Goal: Use online tool/utility: Utilize a website feature to perform a specific function

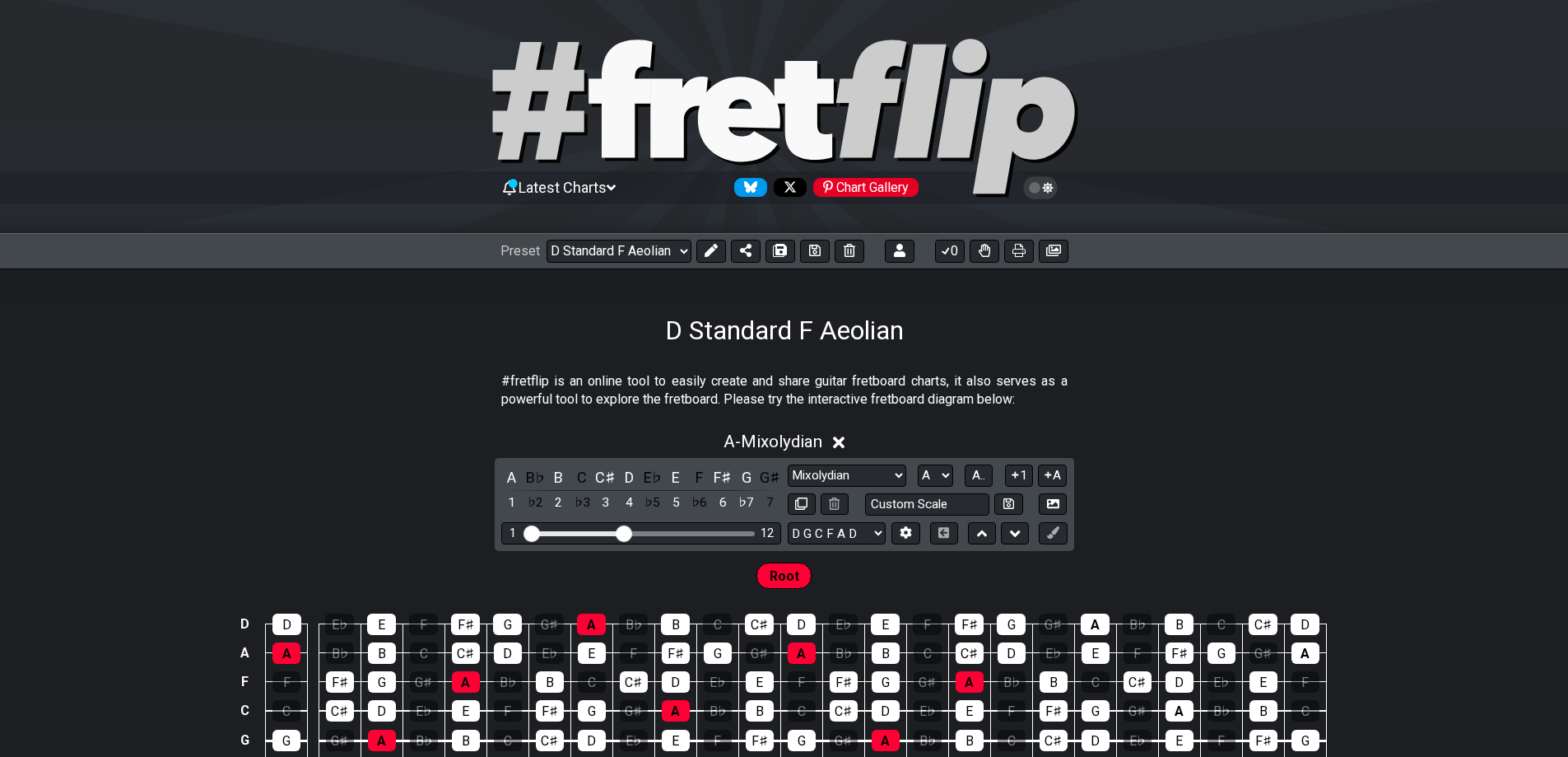
select select "/02EZQGT7"
select select "Mixolydian"
select select "A"
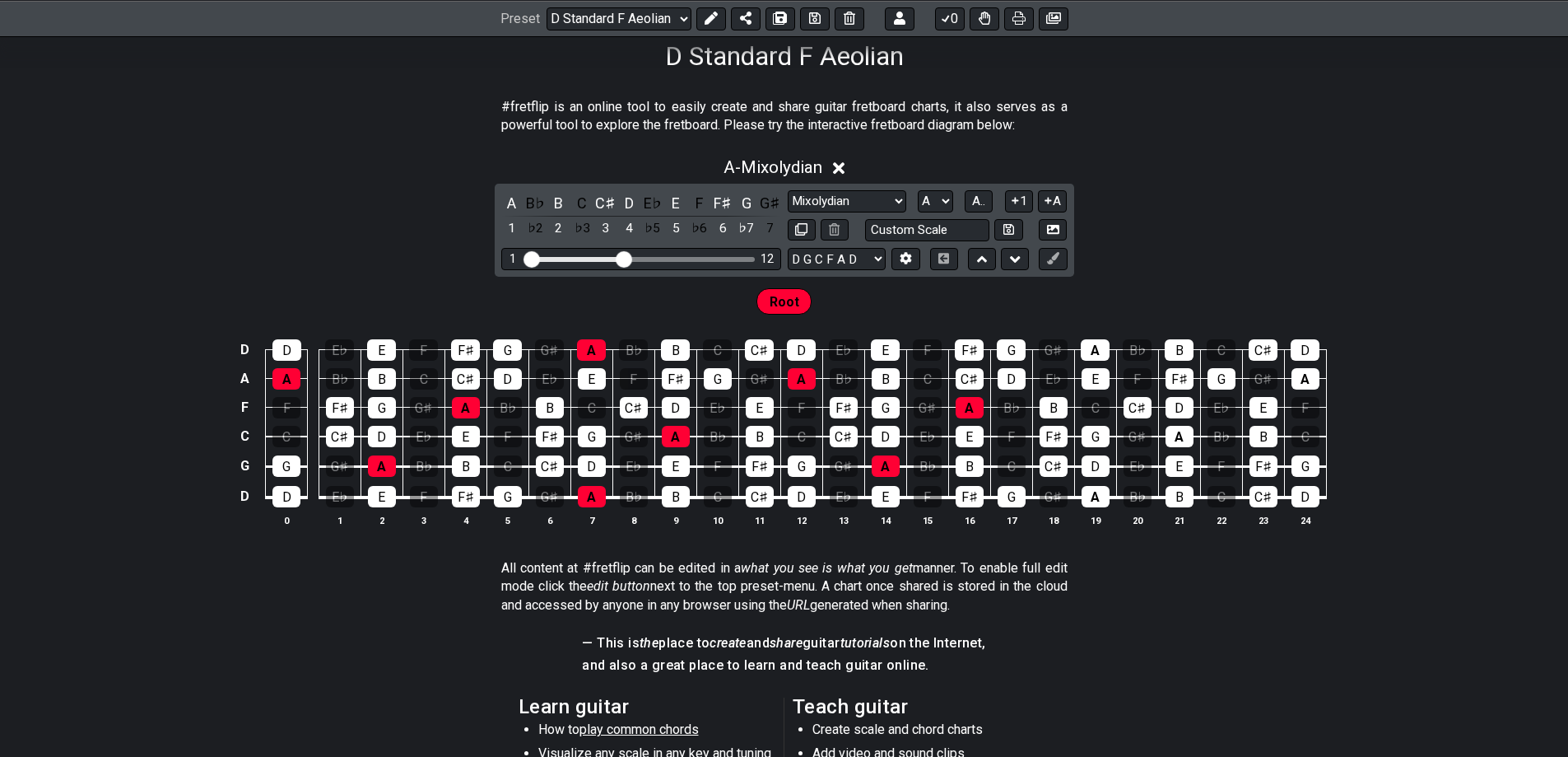
click at [789, 300] on span "Root" at bounding box center [785, 302] width 30 height 24
click at [786, 303] on span "Root" at bounding box center [785, 302] width 30 height 24
click at [713, 21] on icon at bounding box center [712, 18] width 13 height 13
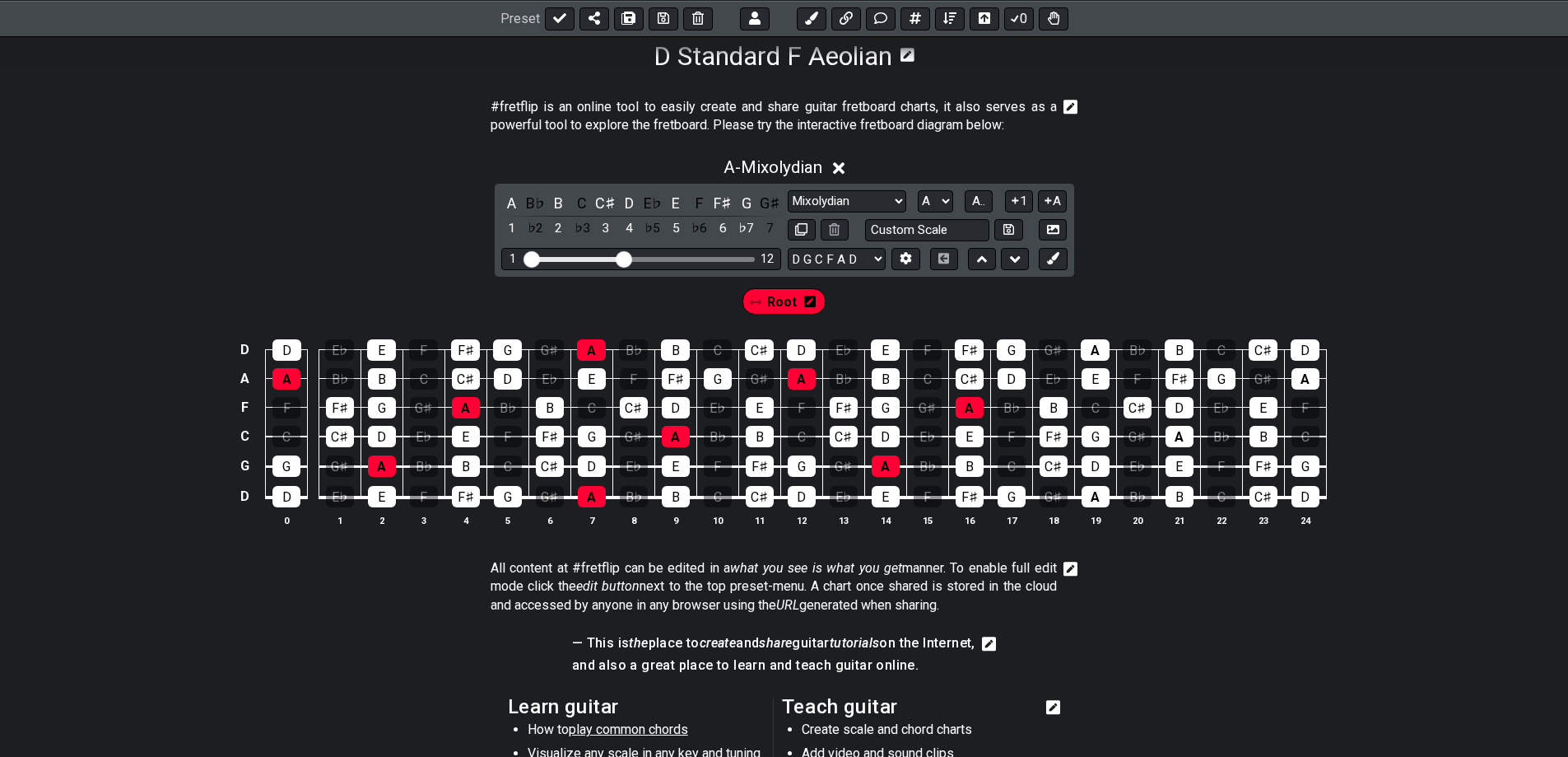
click at [771, 303] on span "Root" at bounding box center [782, 302] width 30 height 24
click at [1180, 437] on div "A" at bounding box center [1180, 437] width 28 height 22
click at [1091, 356] on div "A" at bounding box center [1095, 350] width 29 height 22
click at [1097, 499] on div "A" at bounding box center [1096, 497] width 28 height 22
click at [1295, 385] on div "A" at bounding box center [1306, 379] width 28 height 22
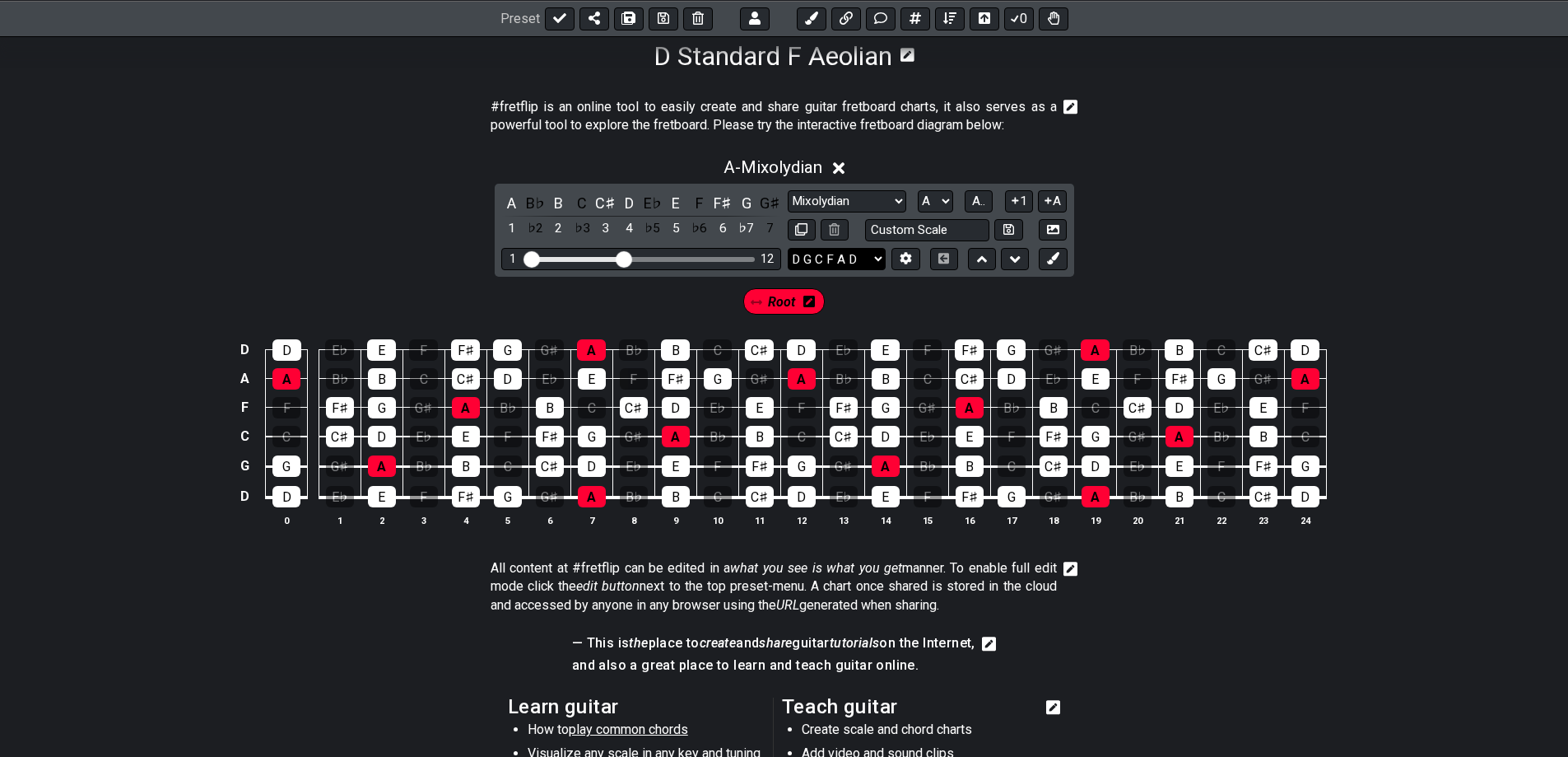
click at [839, 253] on select "D G C F A D E A D G B E E A D G B E B E A D F♯ B A D G C E A D A D G B E E♭ A♭ …" at bounding box center [836, 258] width 98 height 23
select select "E A D G B E"
click at [787, 248] on select "D G C F A D E A D G B E E A D G B E B E A D F♯ B A D G C E A D A D G B E E♭ A♭ …" at bounding box center [836, 258] width 98 height 23
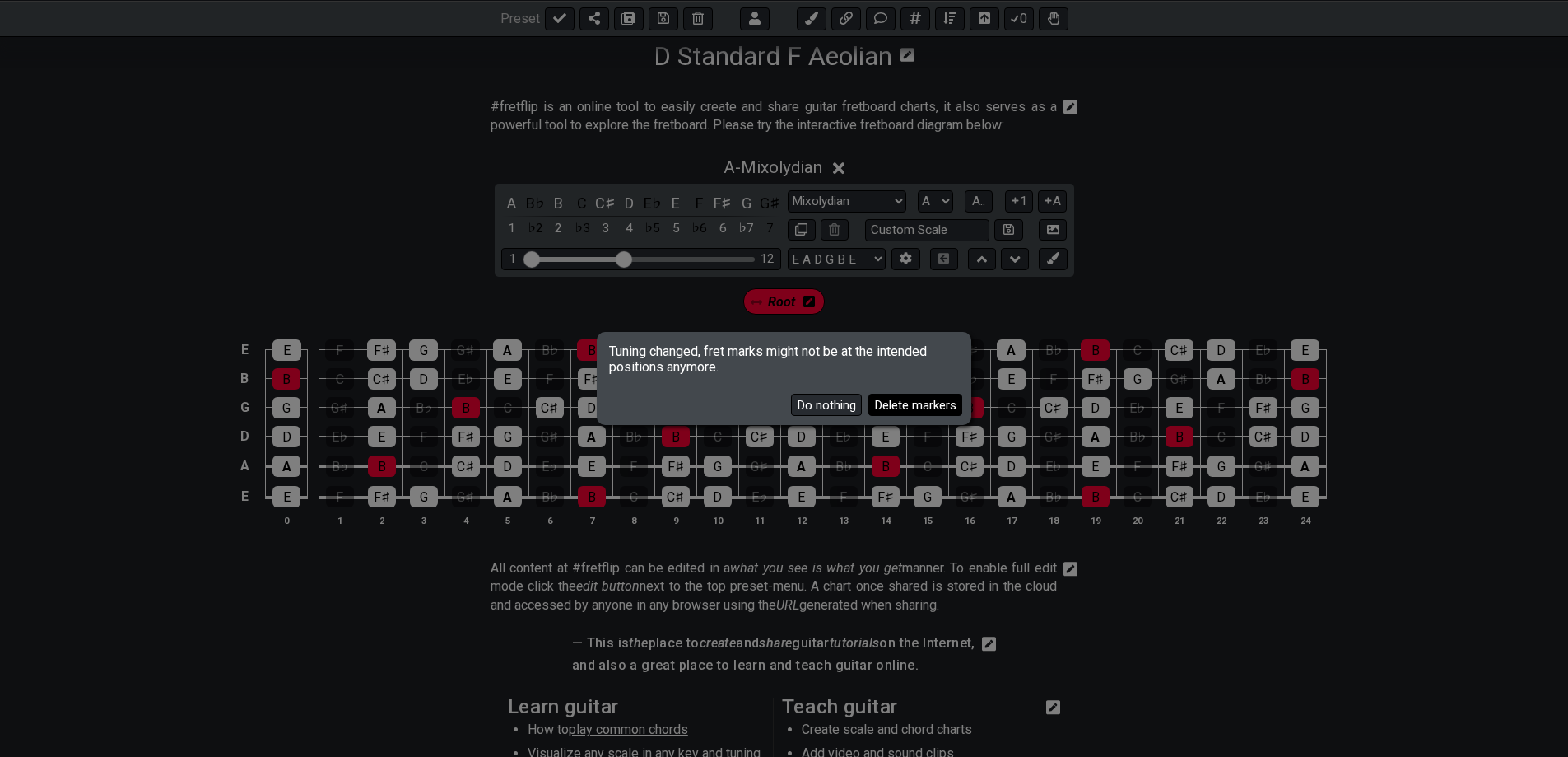
click at [922, 409] on button "Delete markers" at bounding box center [915, 404] width 94 height 23
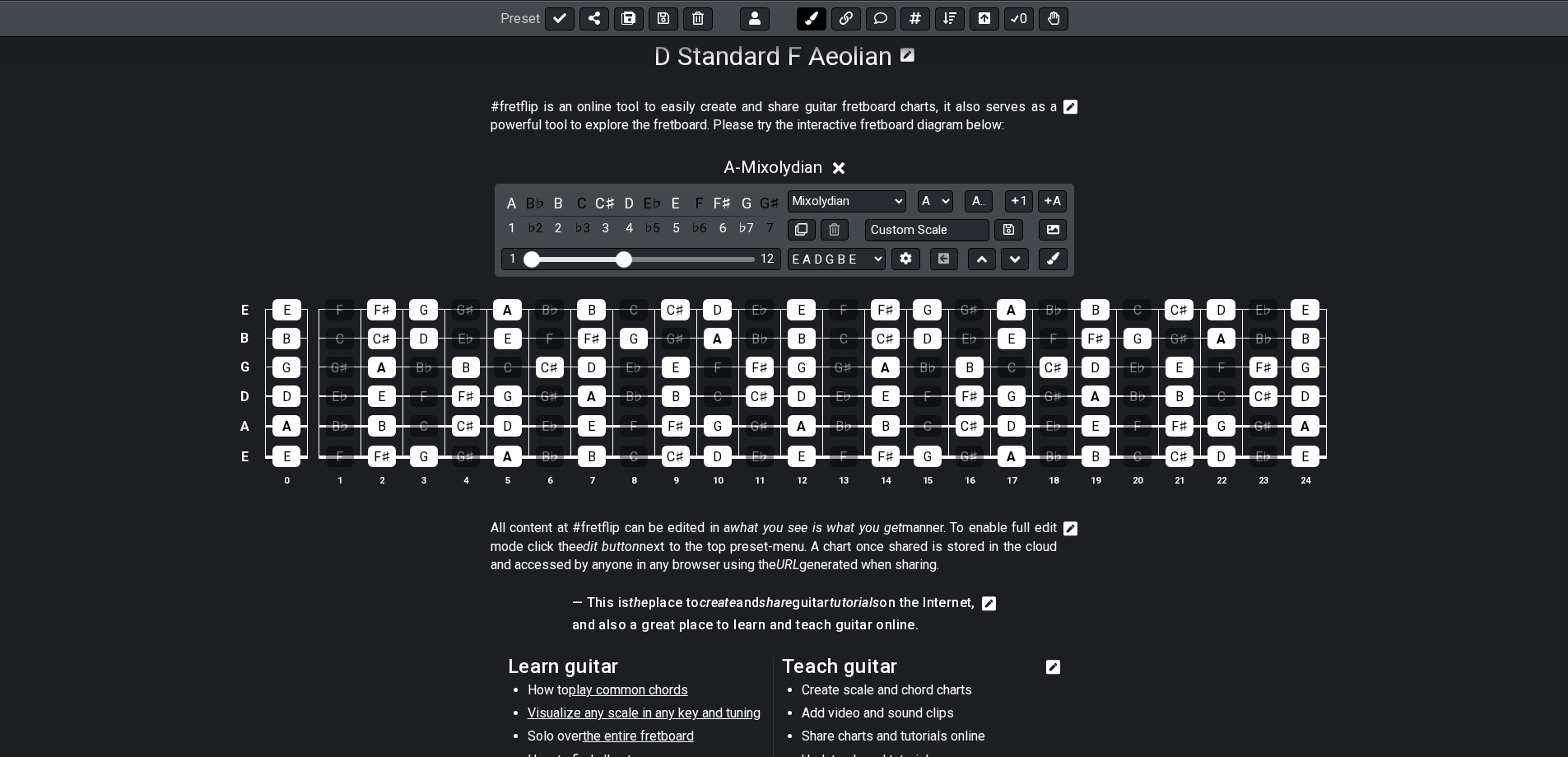
click at [810, 22] on icon at bounding box center [811, 18] width 13 height 13
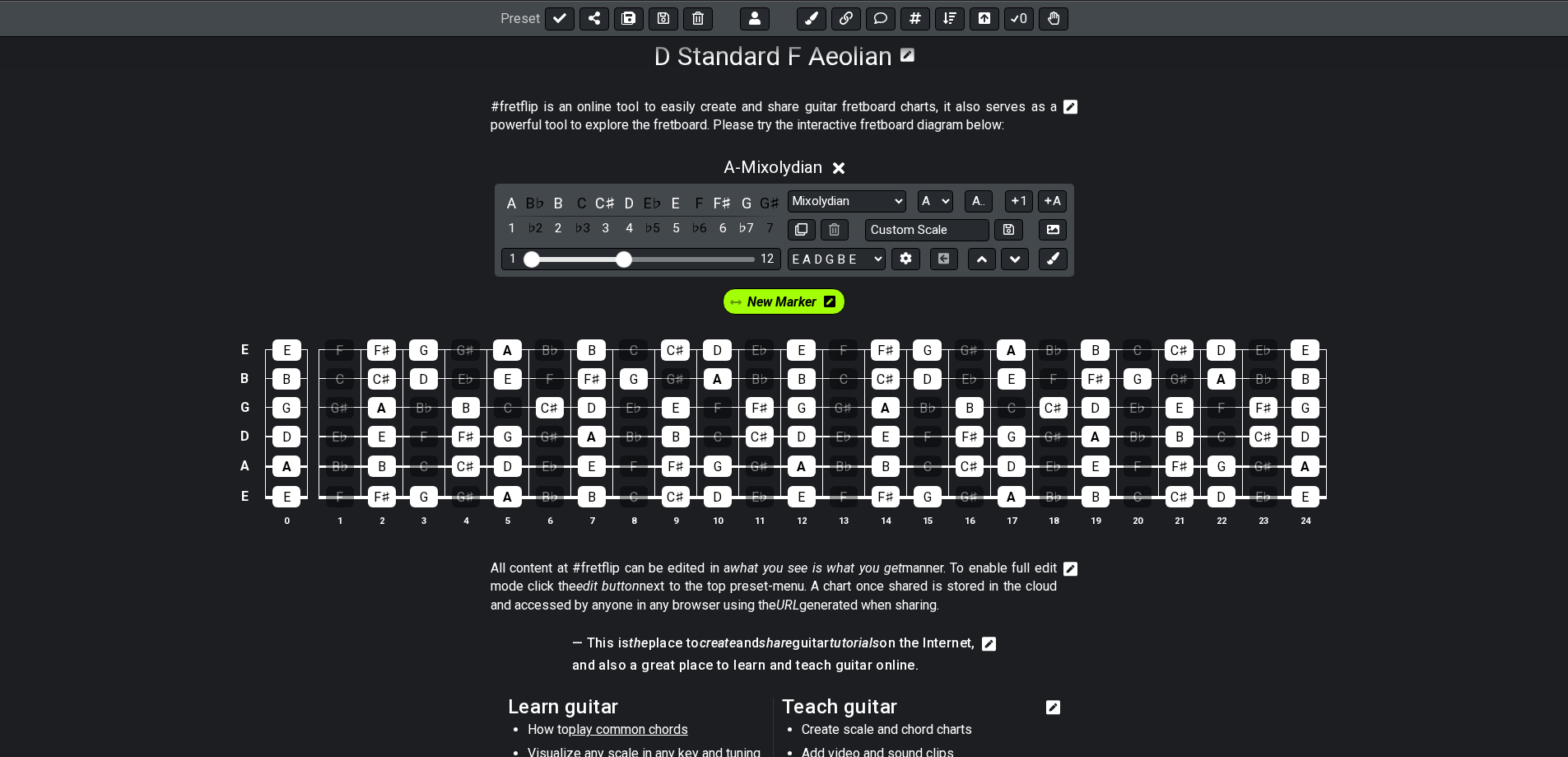
click at [778, 308] on span "New Marker" at bounding box center [782, 302] width 69 height 24
click at [795, 305] on span "New Marker" at bounding box center [782, 302] width 77 height 24
click at [510, 498] on div "A" at bounding box center [508, 497] width 28 height 22
click at [597, 441] on div "A" at bounding box center [592, 437] width 28 height 22
click at [274, 467] on div "A" at bounding box center [287, 466] width 28 height 22
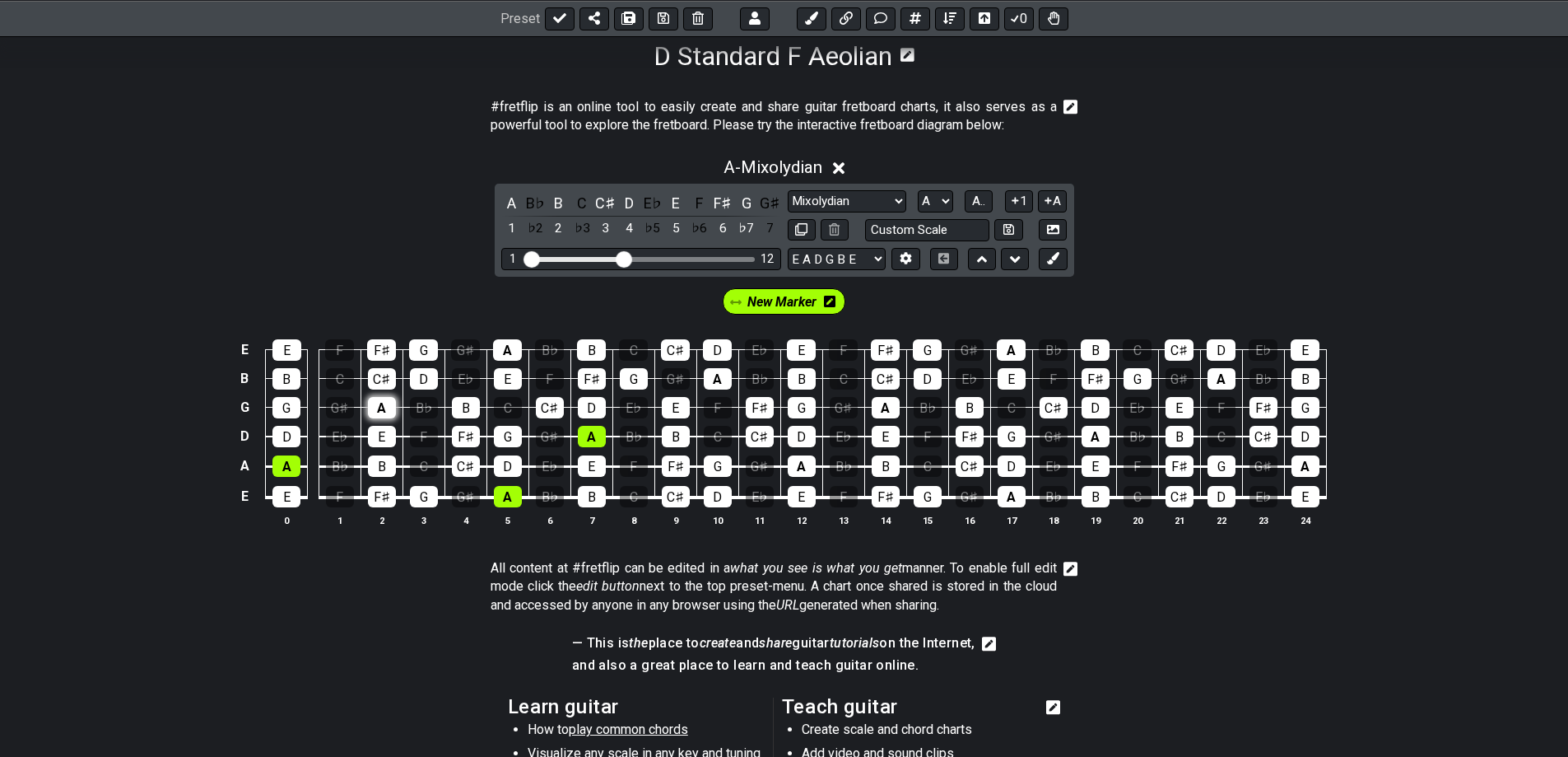
click at [378, 404] on div "A" at bounding box center [382, 408] width 28 height 22
click at [507, 356] on div "A" at bounding box center [507, 350] width 29 height 22
click at [712, 380] on div "A" at bounding box center [718, 379] width 28 height 22
click at [877, 405] on div "A" at bounding box center [886, 408] width 28 height 22
click at [1016, 353] on div "A" at bounding box center [1011, 350] width 29 height 22
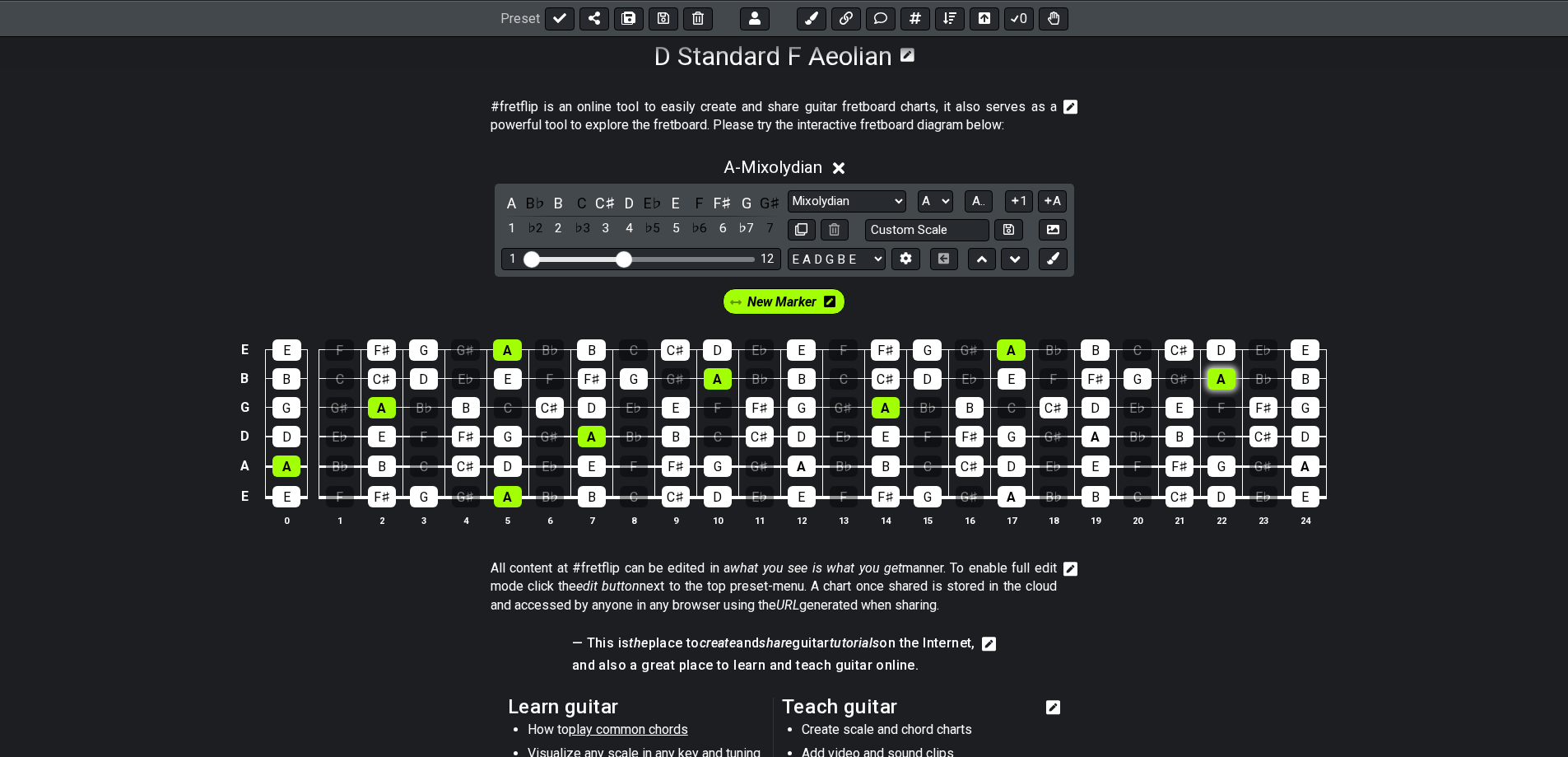
click at [1226, 377] on div "A" at bounding box center [1221, 379] width 28 height 22
click at [1308, 464] on div "A" at bounding box center [1306, 466] width 28 height 22
click at [1004, 494] on div "A" at bounding box center [1011, 497] width 28 height 22
click at [805, 459] on div "A" at bounding box center [801, 466] width 28 height 22
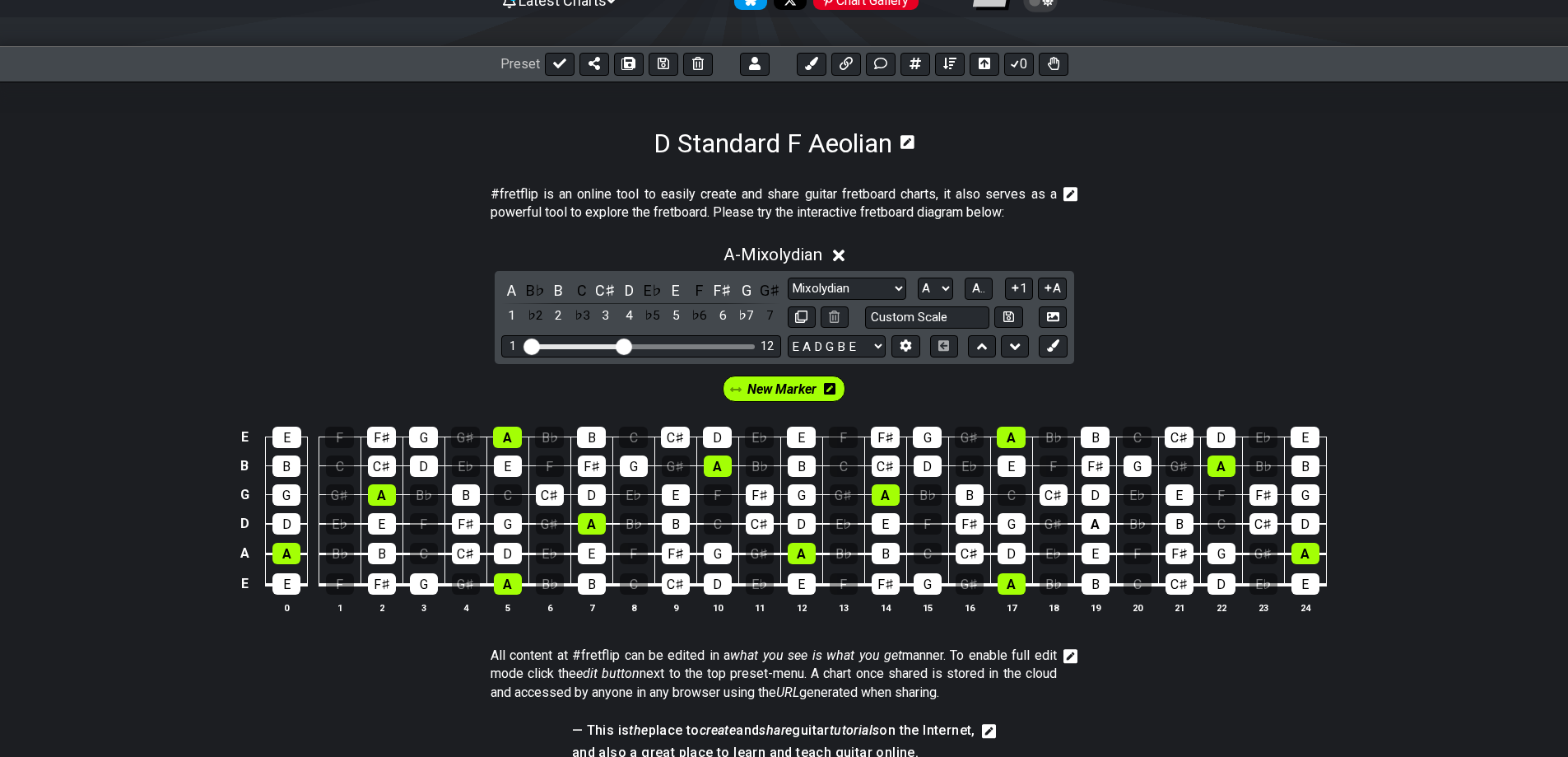
scroll to position [189, 0]
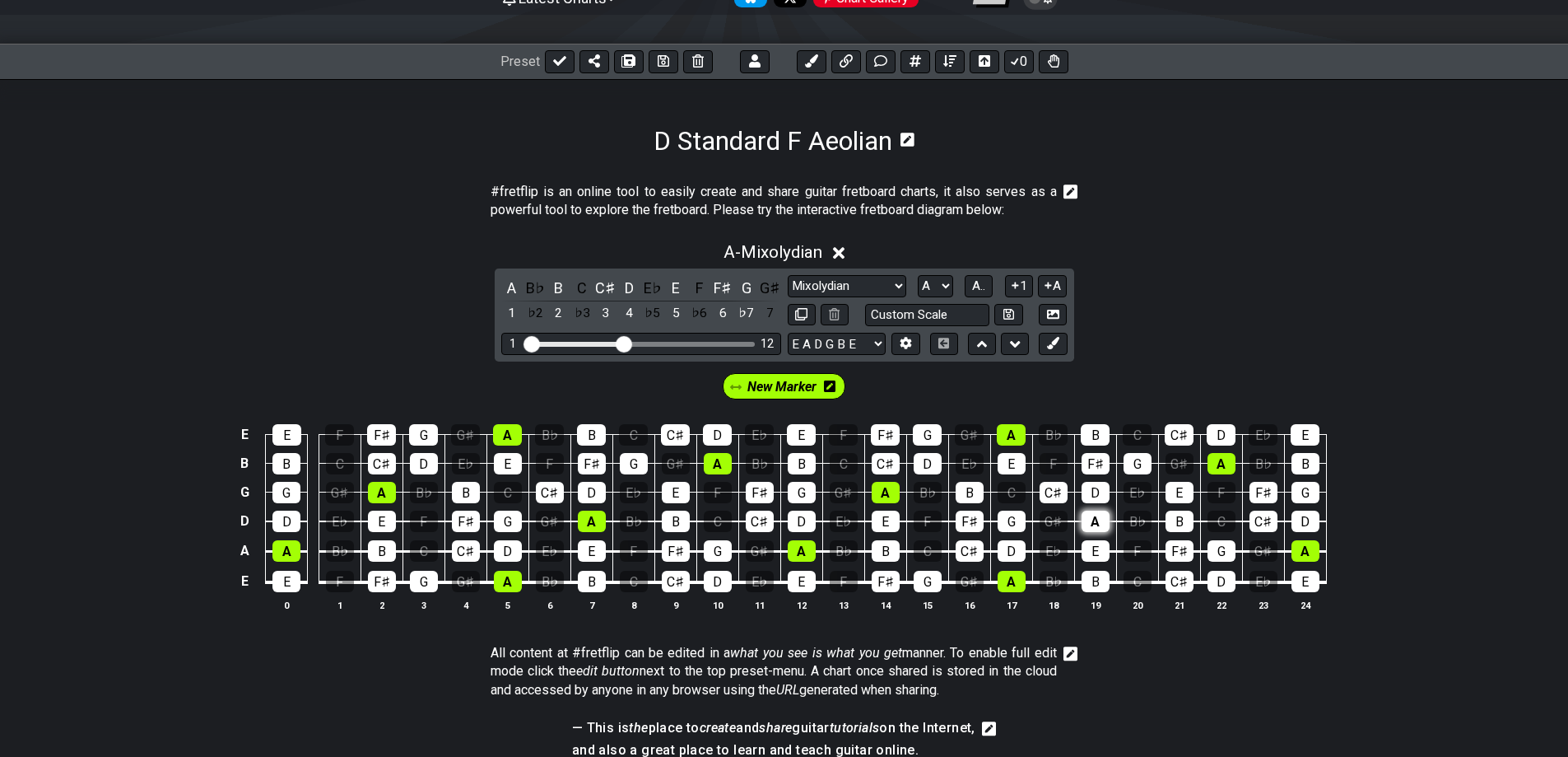
click at [1092, 516] on div "A" at bounding box center [1096, 521] width 28 height 22
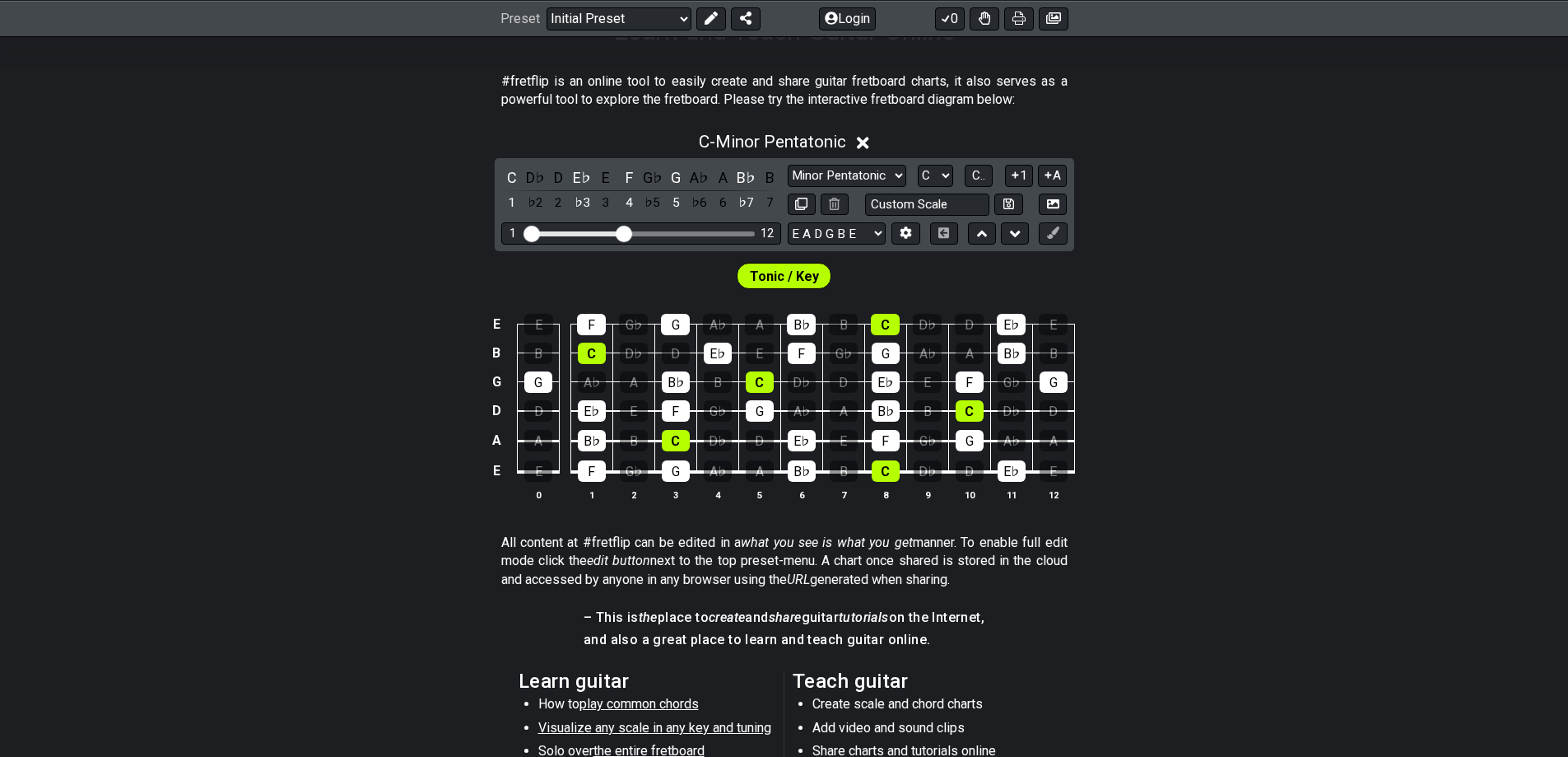
scroll to position [138, 0]
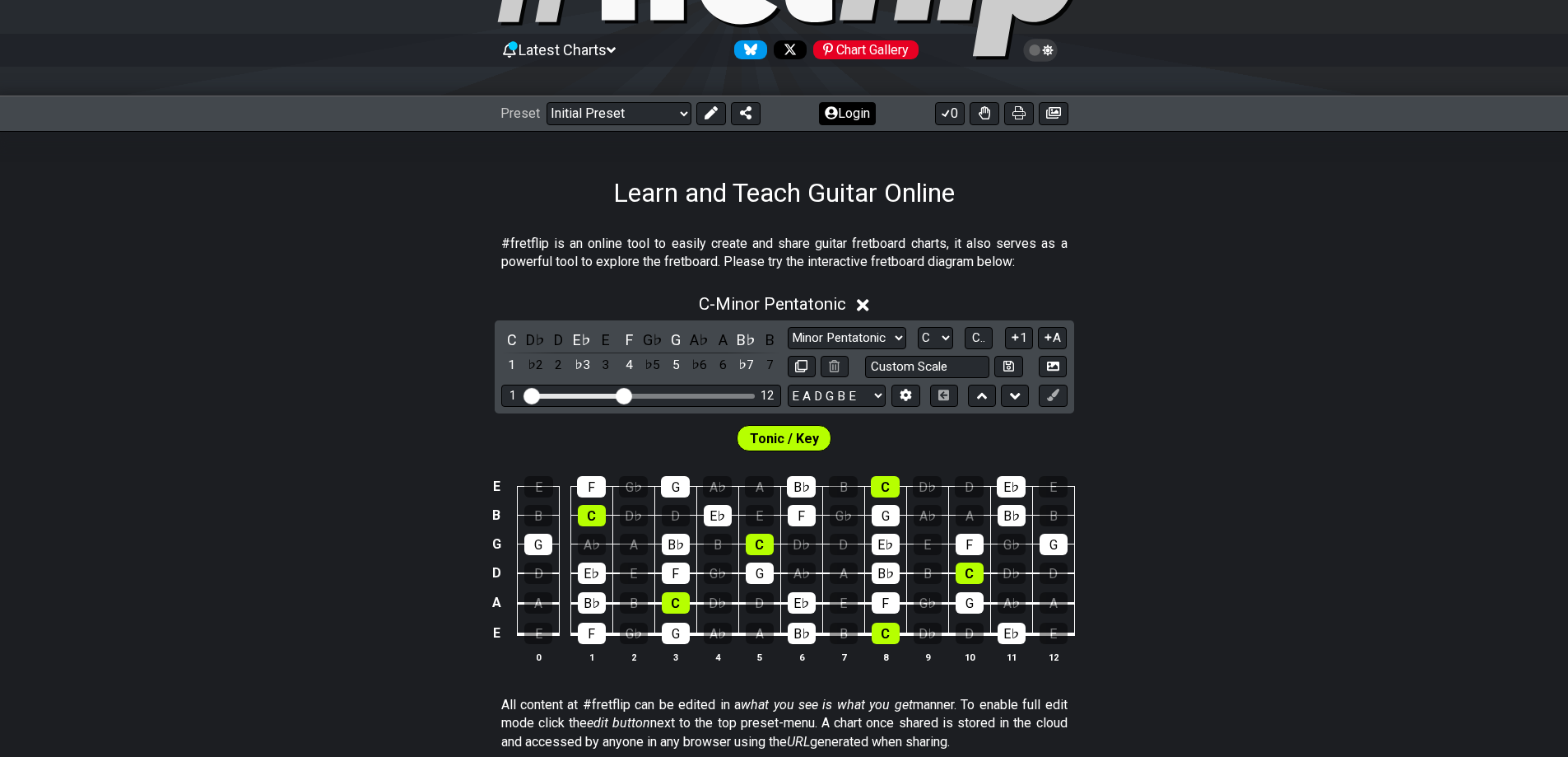
click at [841, 121] on button "Login" at bounding box center [847, 113] width 57 height 23
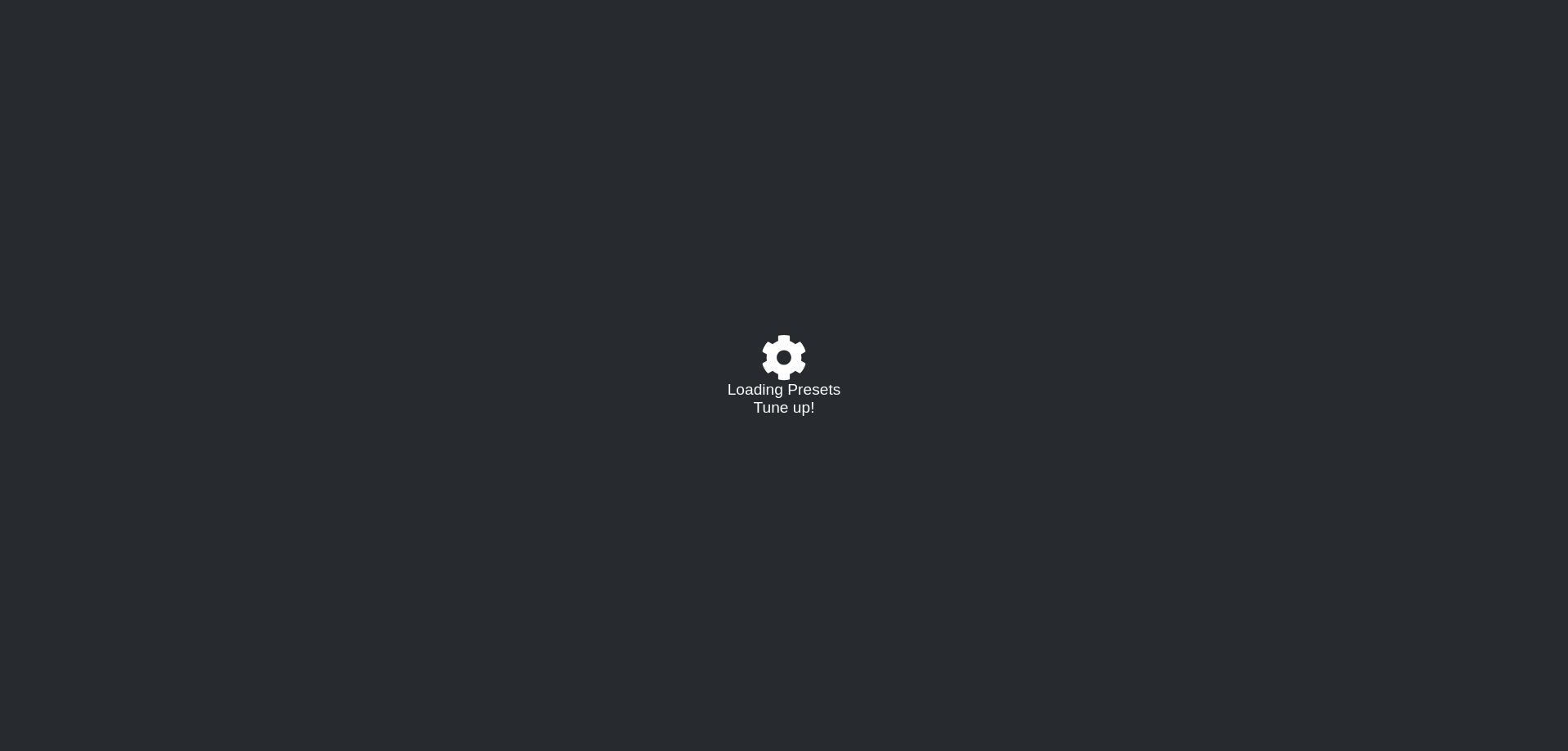
select select "C"
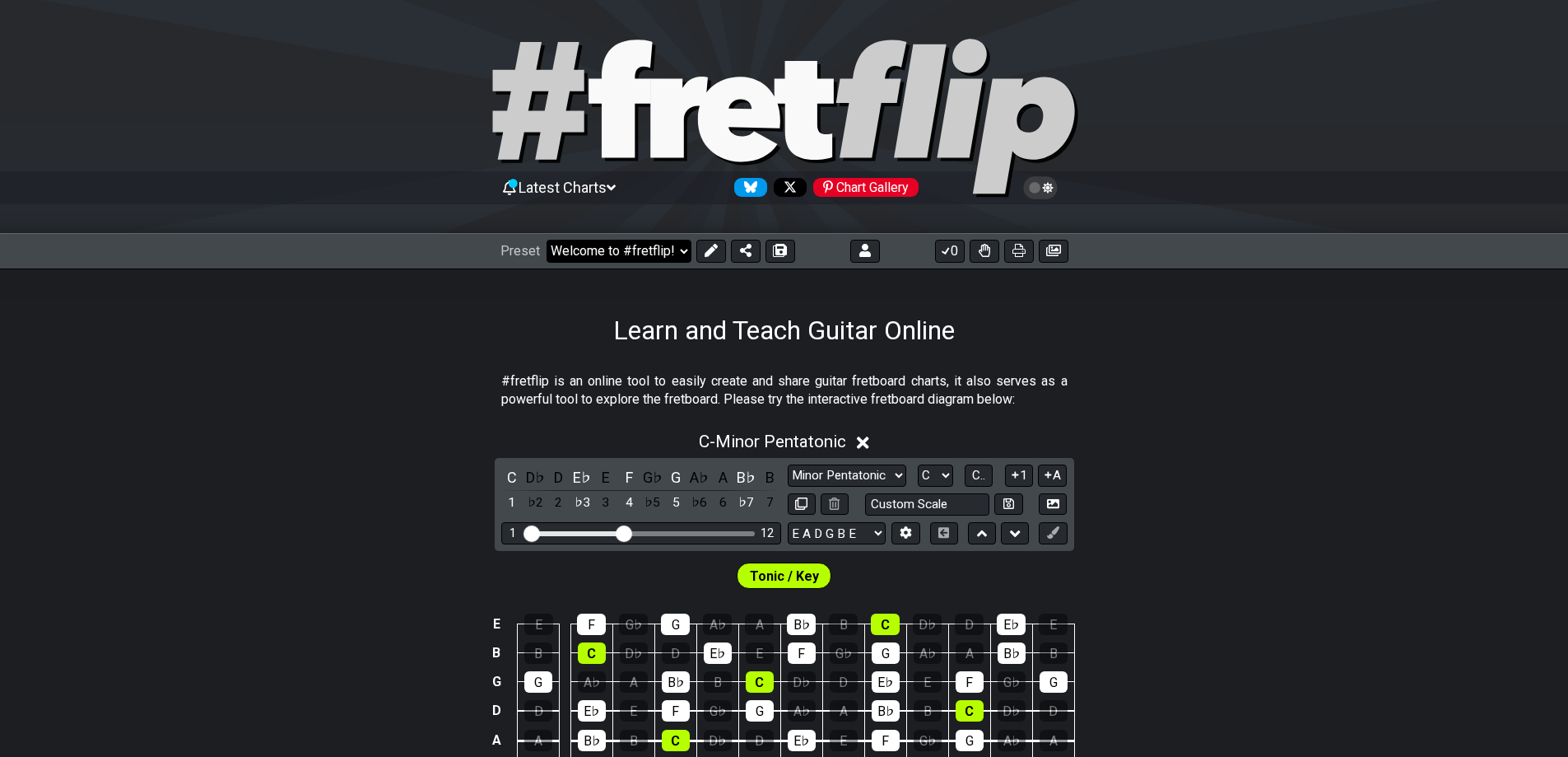
click at [592, 258] on select "Welcome to #fretflip! Initial Preset Custom Preset Minor Pentatonic Major Penta…" at bounding box center [619, 251] width 145 height 23
click at [547, 239] on select "Welcome to #fretflip! Initial Preset Custom Preset D Standard F Aeolian Learn a…" at bounding box center [619, 251] width 145 height 23
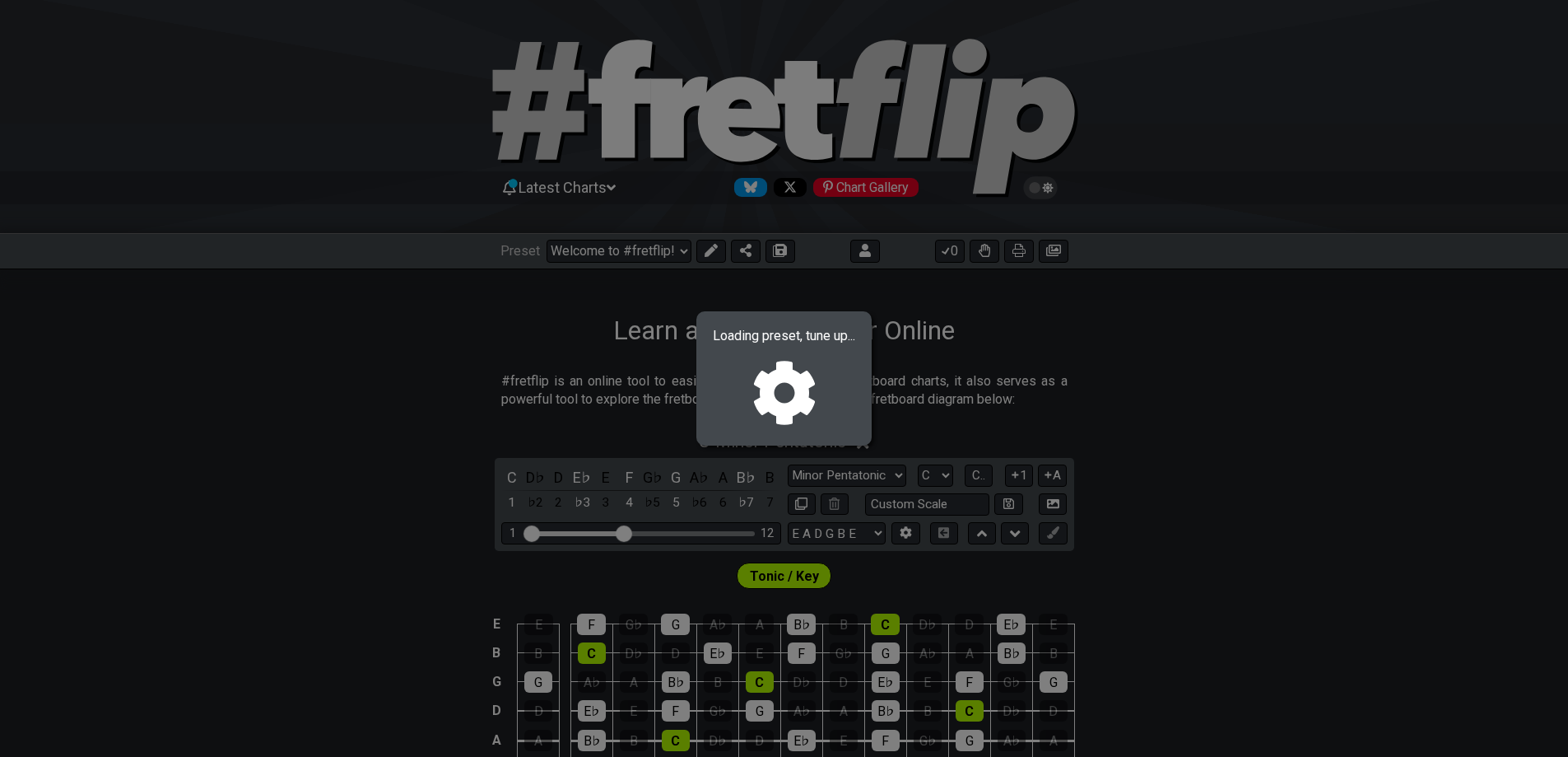
select select "/02EZQGT7"
select select "F"
select select "Minor / Aeolian"
select select "D G C F A D"
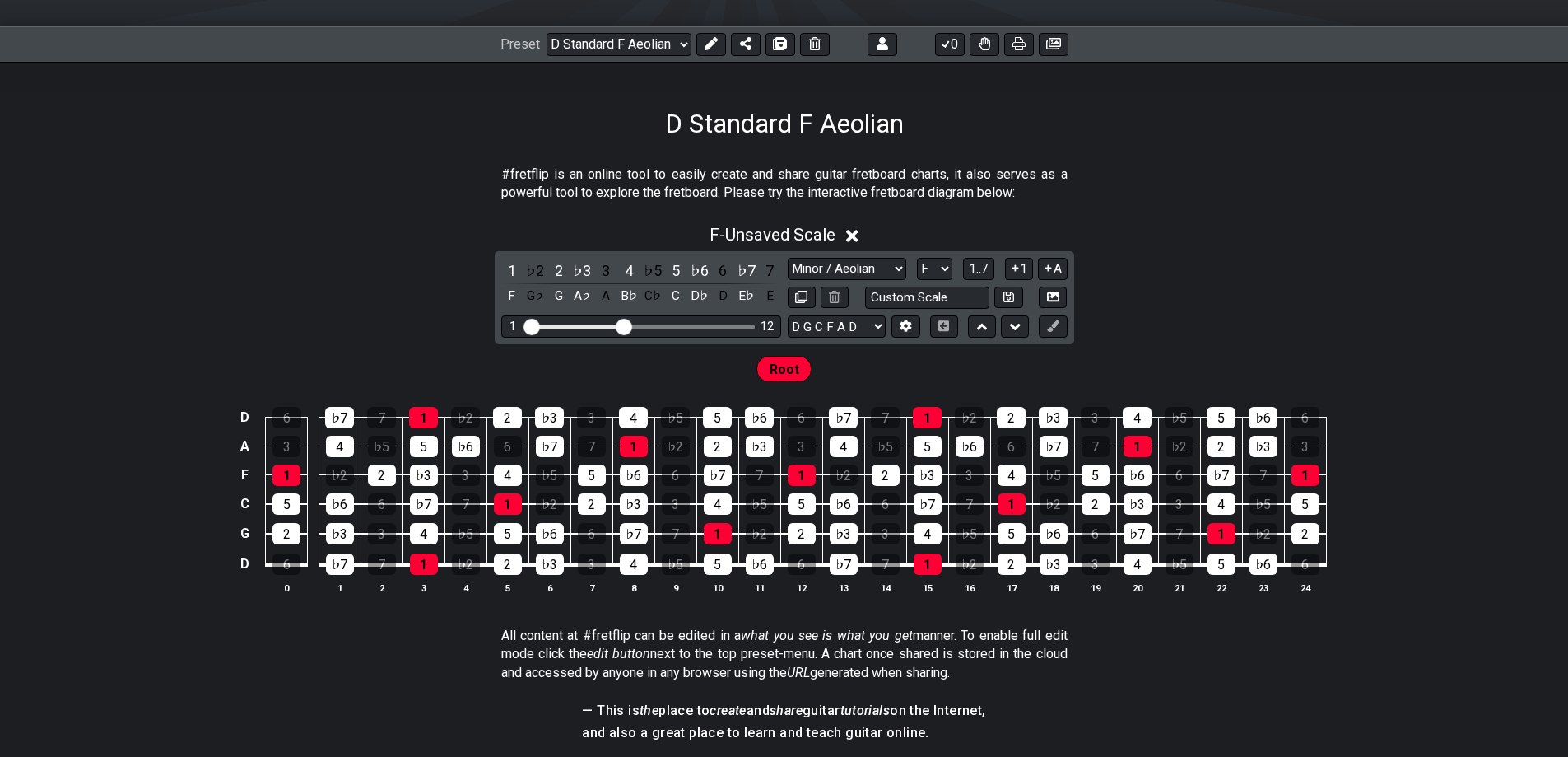
scroll to position [274, 0]
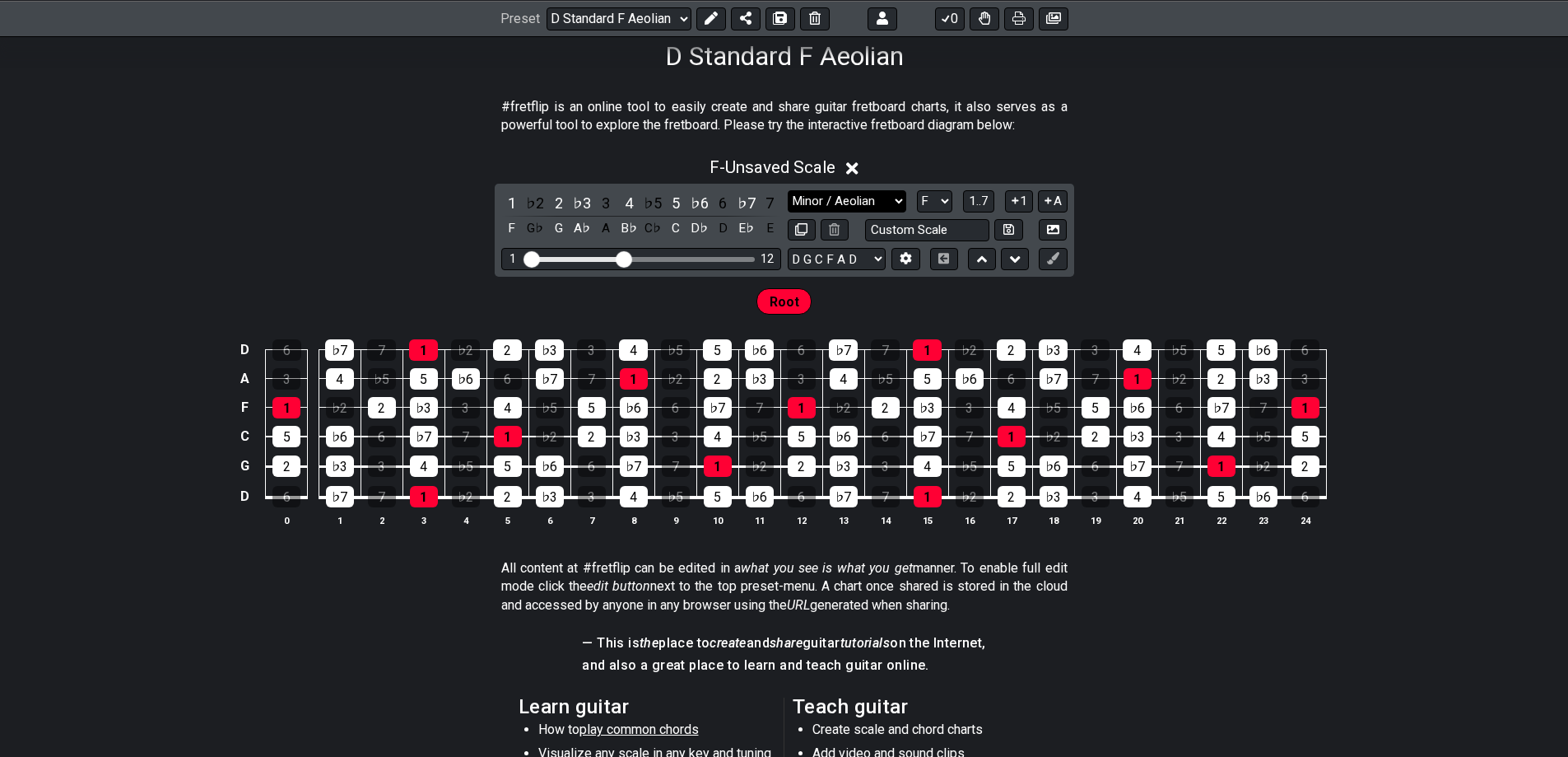
click at [836, 201] on select "Minor / Aeolian Click to edit Minor Pentatonic Major Pentatonic Minor Blues Maj…" at bounding box center [846, 201] width 118 height 23
select select "Mixolydian"
click at [787, 190] on select "Minor / Aeolian Click to edit Minor Pentatonic Major Pentatonic Minor Blues Maj…" at bounding box center [846, 201] width 118 height 23
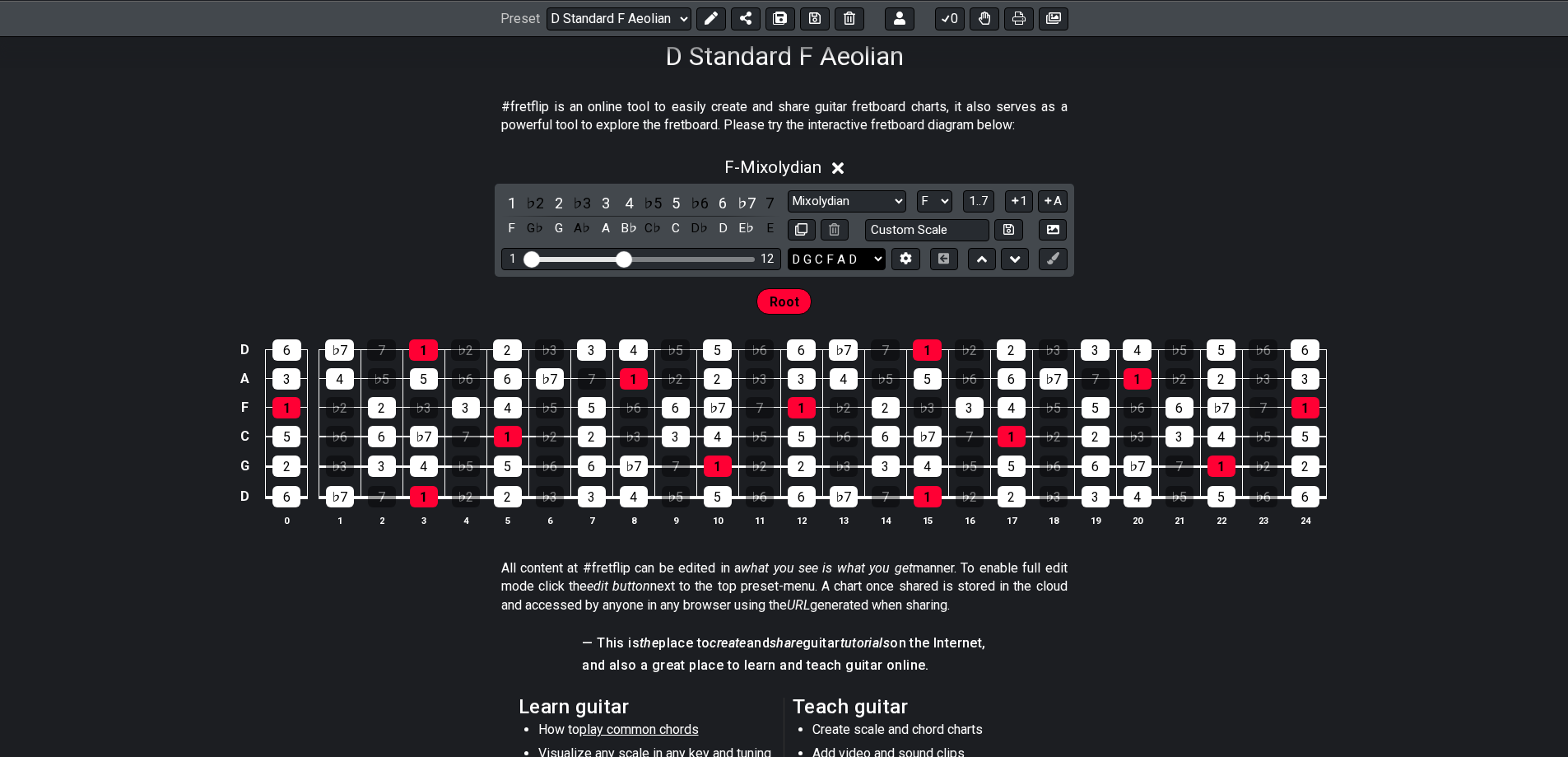
click at [862, 249] on select "D G C F A D E A D G B E E A D G B E B E A D F♯ B A D G C E A D A D G B E E♭ A♭ …" at bounding box center [836, 258] width 98 height 23
select select "E A D G B E"
click at [787, 248] on select "D G C F A D E A D G B E E A D G B E B E A D F♯ B A D G C E A D A D G B E E♭ A♭ …" at bounding box center [836, 258] width 98 height 23
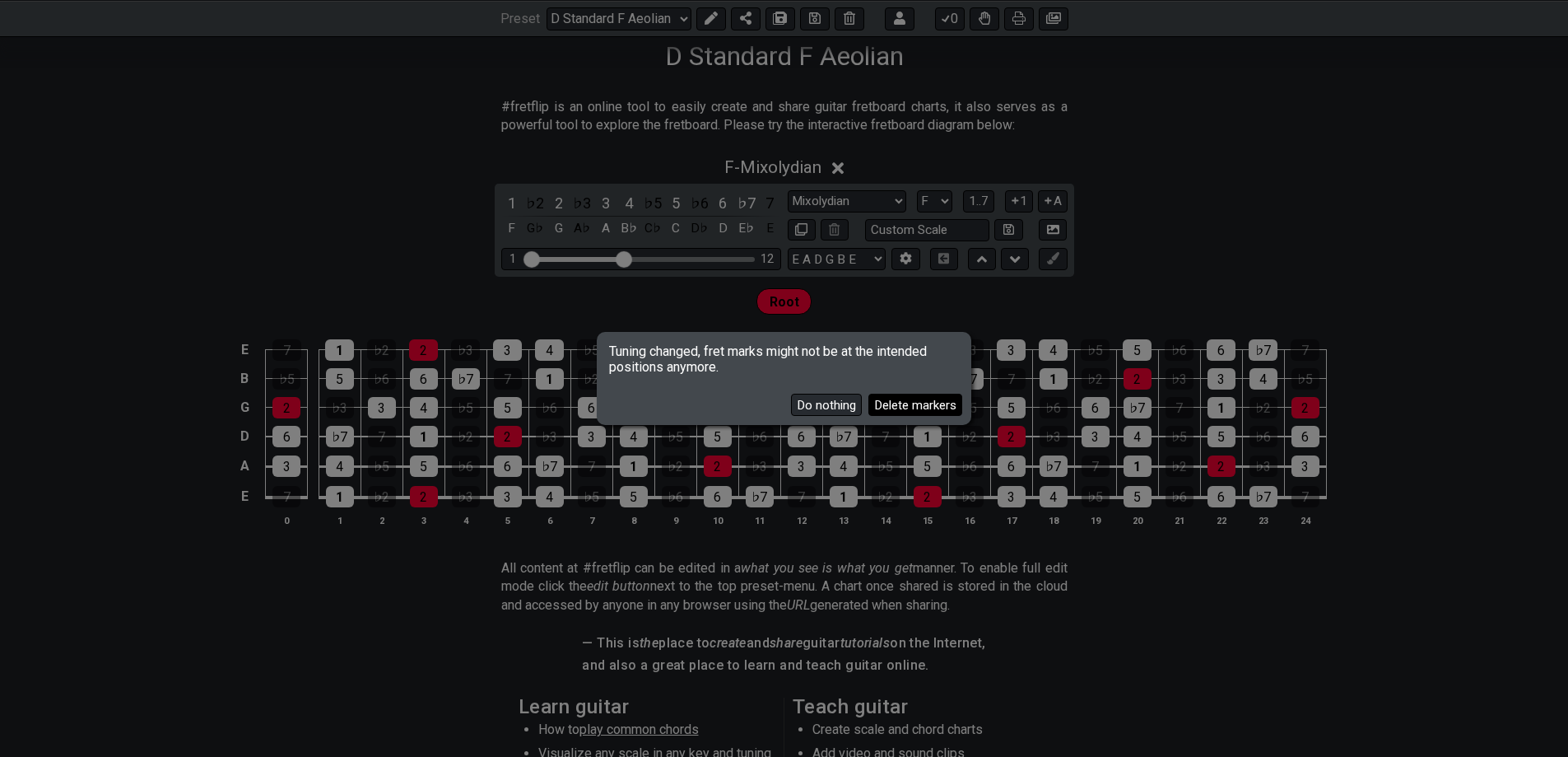
click at [895, 414] on button "Delete markers" at bounding box center [915, 404] width 94 height 23
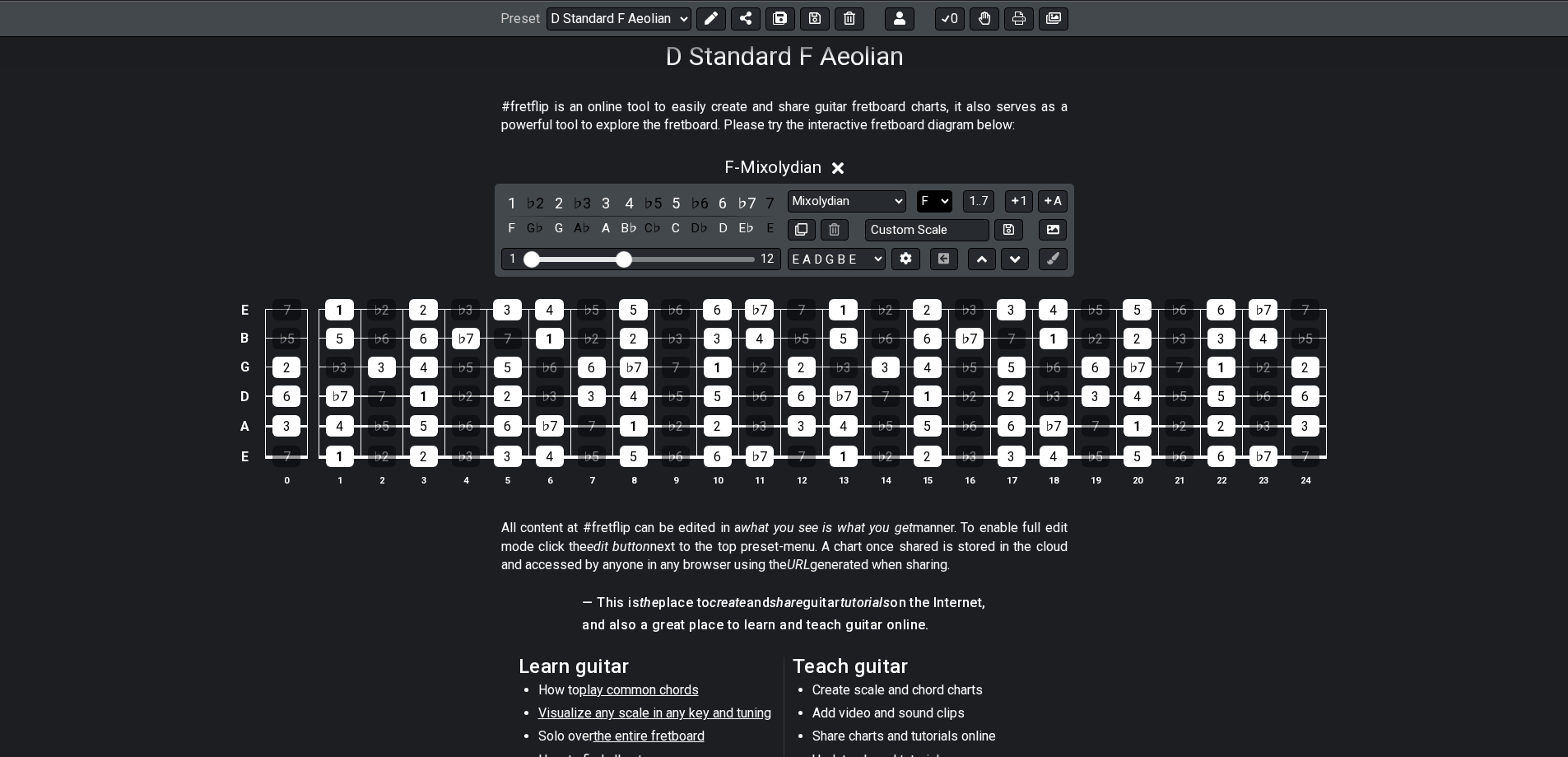
click at [927, 208] on select "A♭ A A♯ B♭ B C C♯ D♭ D D♯ E♭ E F F♯ G♭ G G♯" at bounding box center [934, 201] width 35 height 23
select select "A"
click at [916, 190] on select "A♭ A A♯ B♭ B C C♯ D♭ D D♯ E♭ E F F♯ G♭ G G♯" at bounding box center [934, 201] width 35 height 23
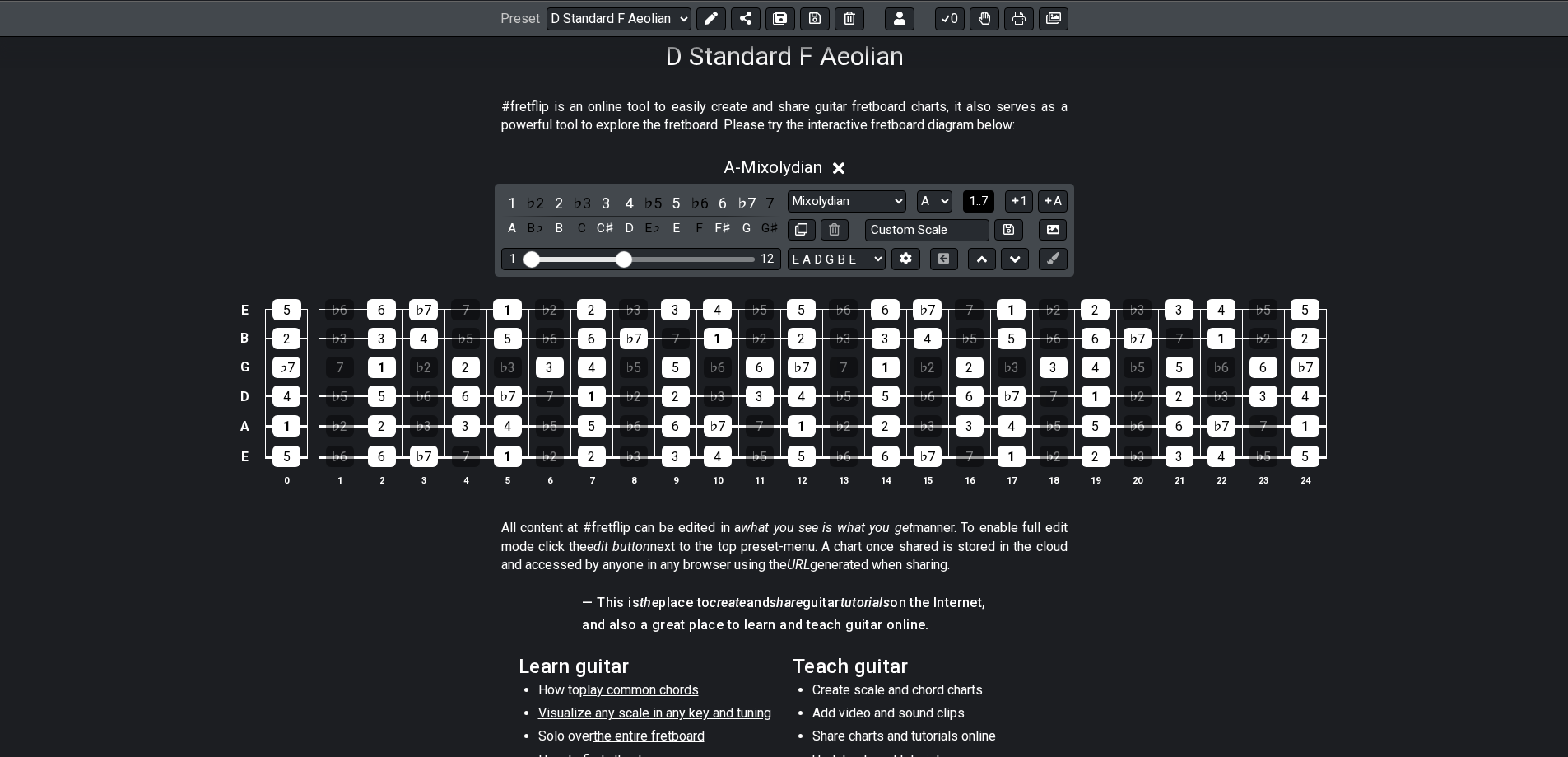
click at [971, 194] on span "1..7" at bounding box center [979, 201] width 20 height 15
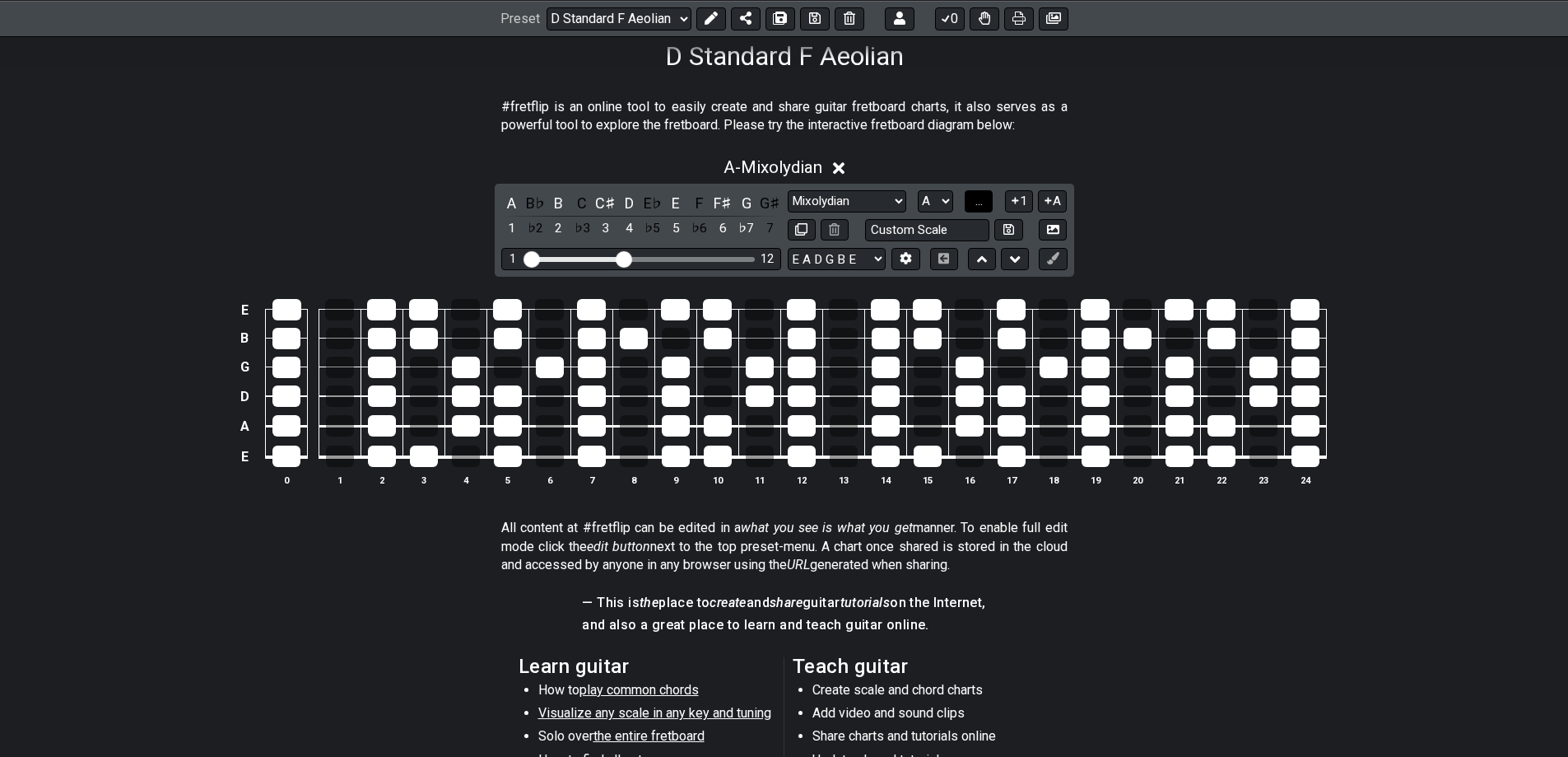
click at [976, 199] on span "..." at bounding box center [978, 201] width 7 height 15
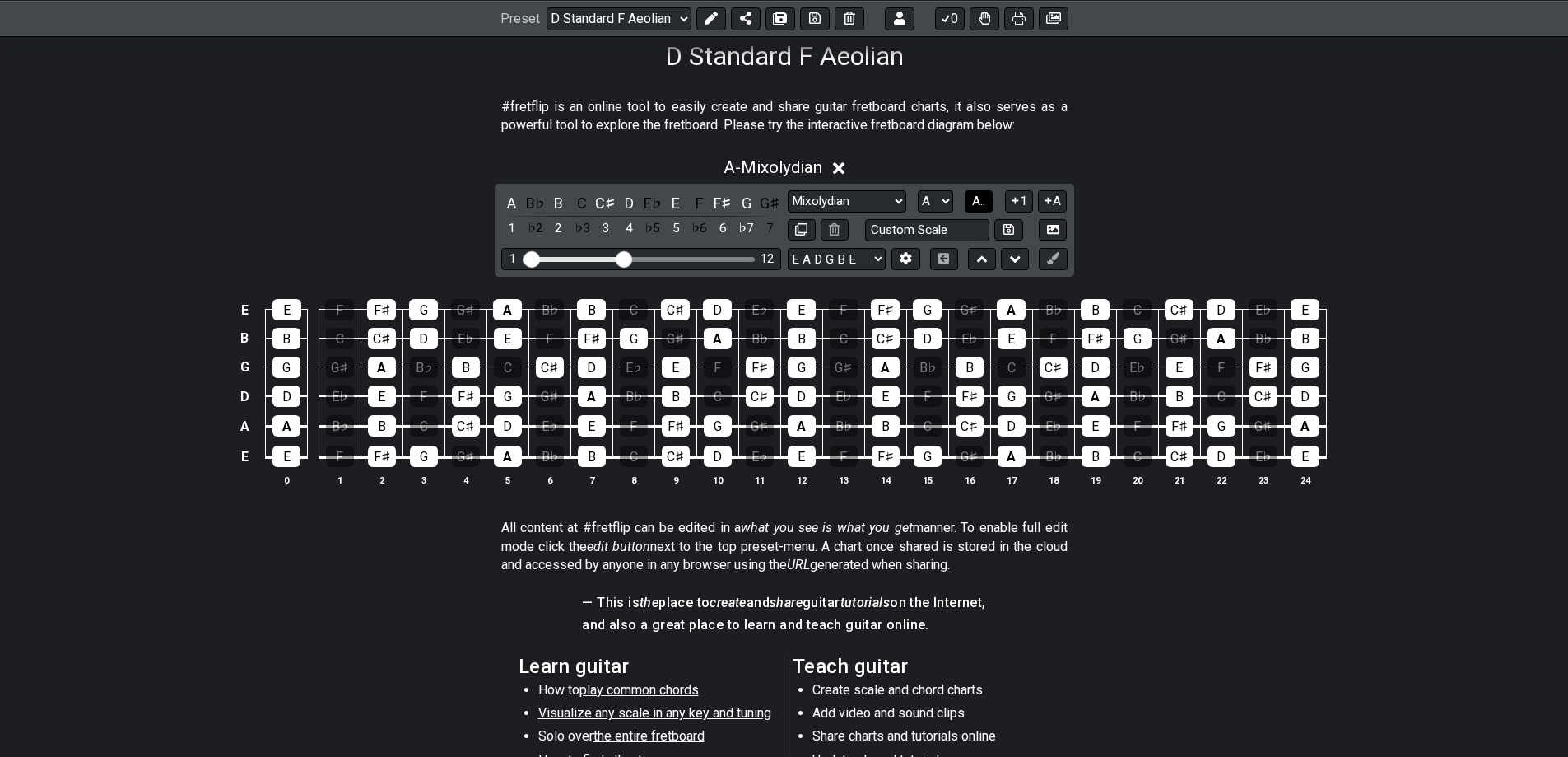
click at [976, 199] on span "A.." at bounding box center [979, 201] width 13 height 15
click at [717, 21] on button at bounding box center [712, 18] width 30 height 23
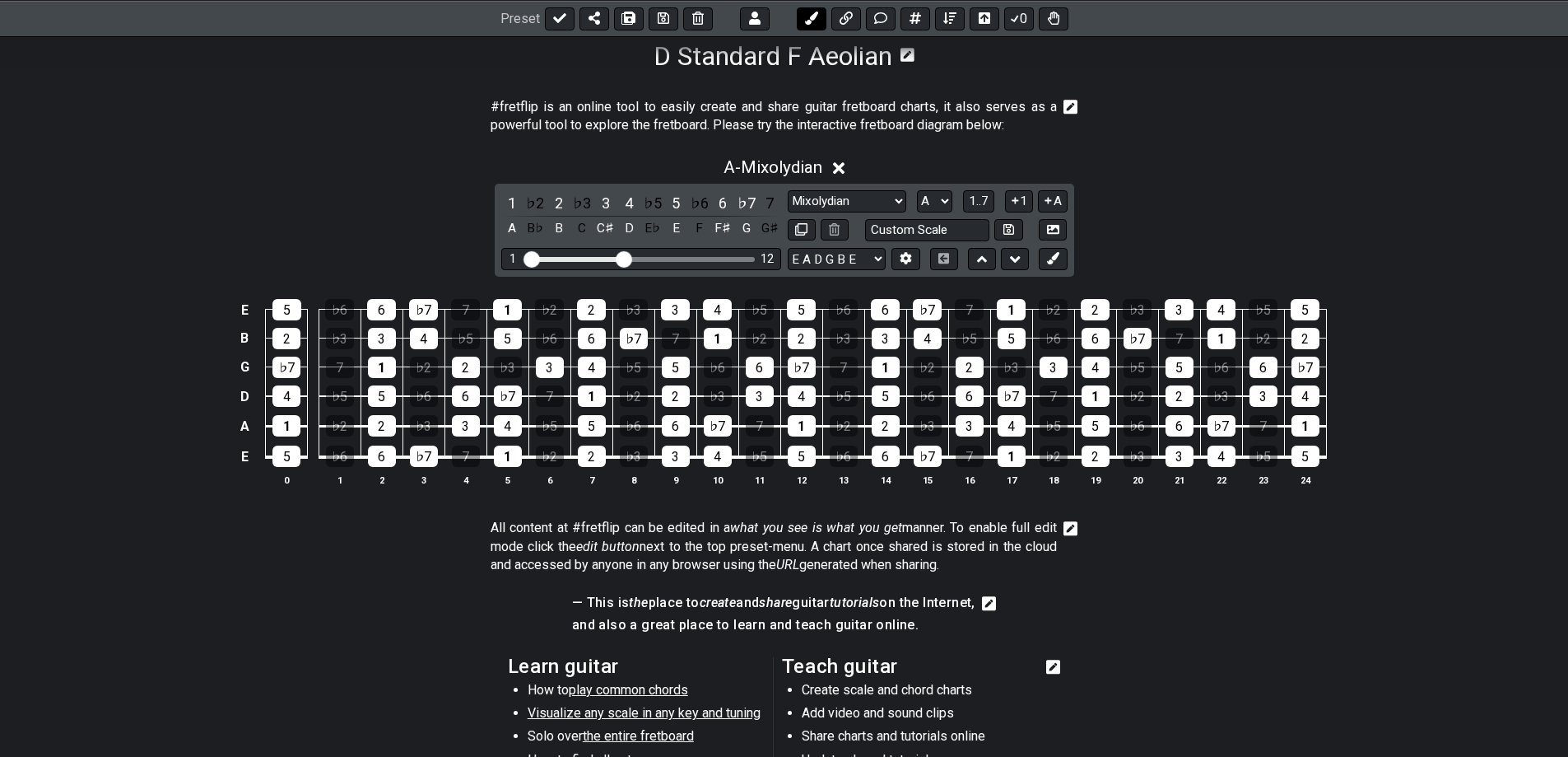
click at [806, 25] on button at bounding box center [811, 18] width 30 height 23
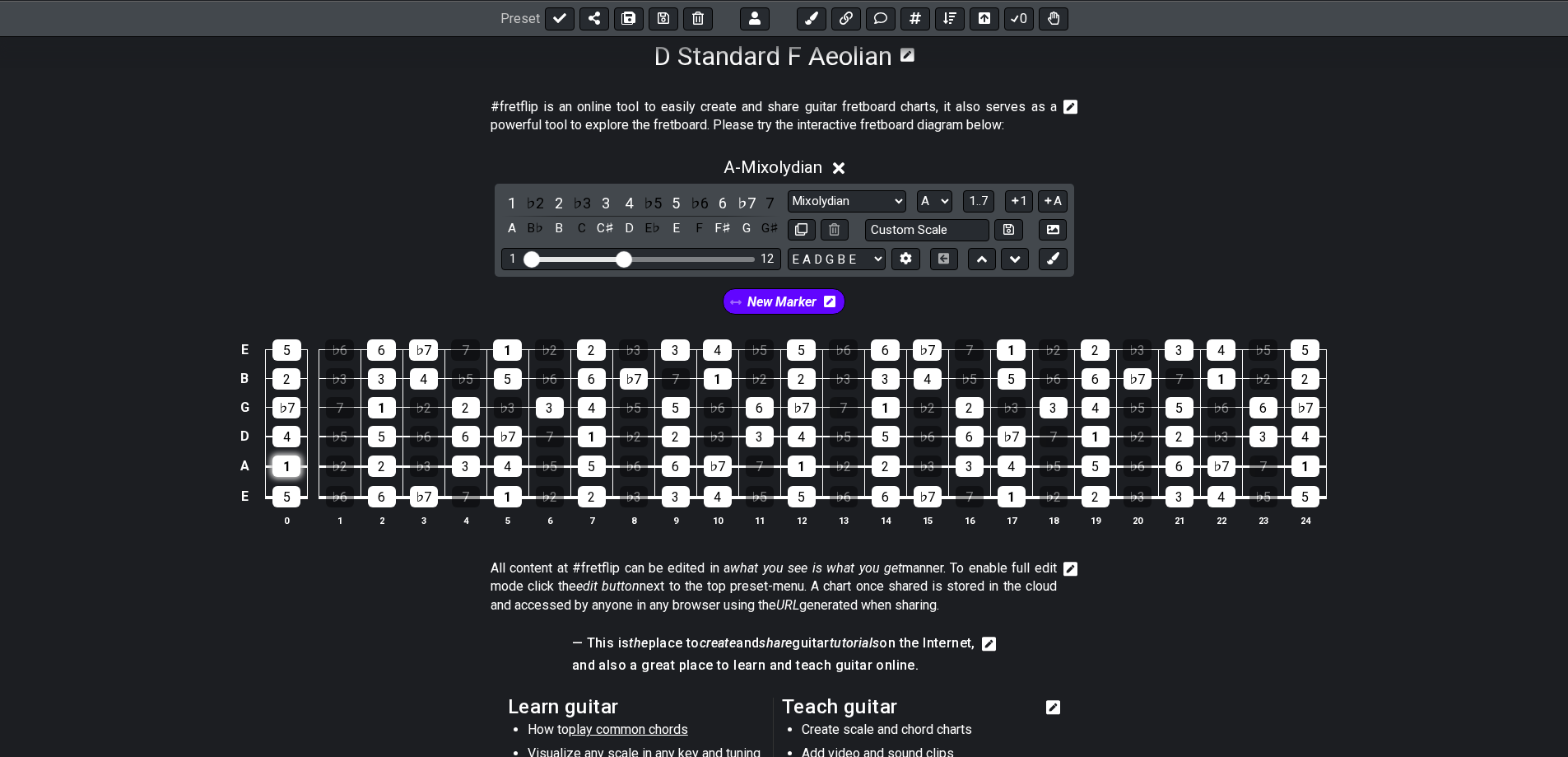
click at [290, 466] on div "1" at bounding box center [287, 466] width 28 height 22
click at [386, 402] on div "1" at bounding box center [382, 408] width 28 height 22
click at [511, 353] on div "1" at bounding box center [507, 350] width 29 height 22
click at [511, 495] on div "1" at bounding box center [508, 497] width 28 height 22
click at [582, 440] on div "1" at bounding box center [592, 437] width 28 height 22
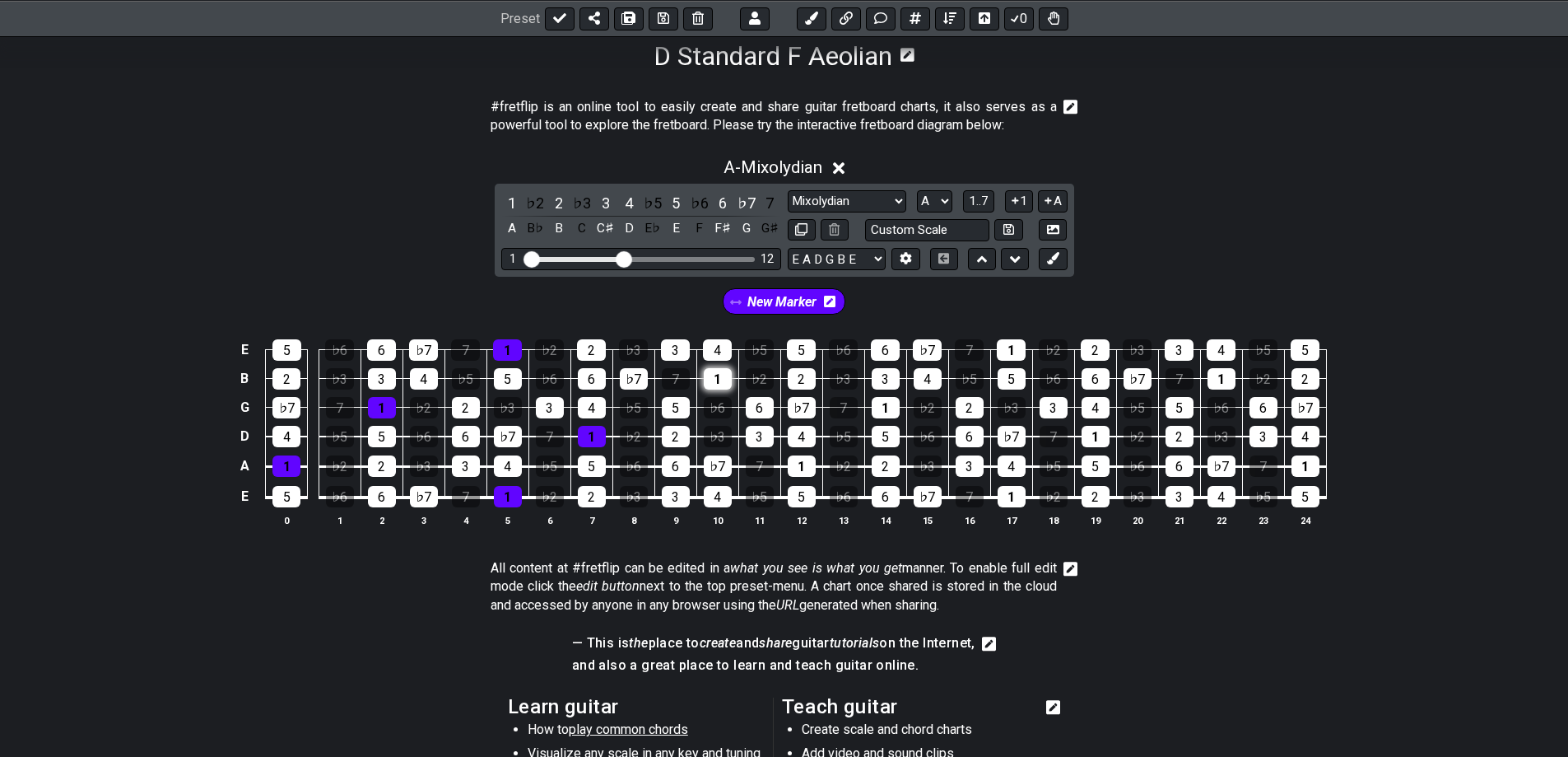
click at [709, 374] on div "1" at bounding box center [718, 379] width 28 height 22
click at [799, 462] on div "1" at bounding box center [801, 466] width 28 height 22
click at [888, 411] on div "1" at bounding box center [886, 408] width 28 height 22
click at [1016, 348] on div "1" at bounding box center [1011, 350] width 29 height 22
click at [1004, 501] on div "1" at bounding box center [1011, 497] width 28 height 22
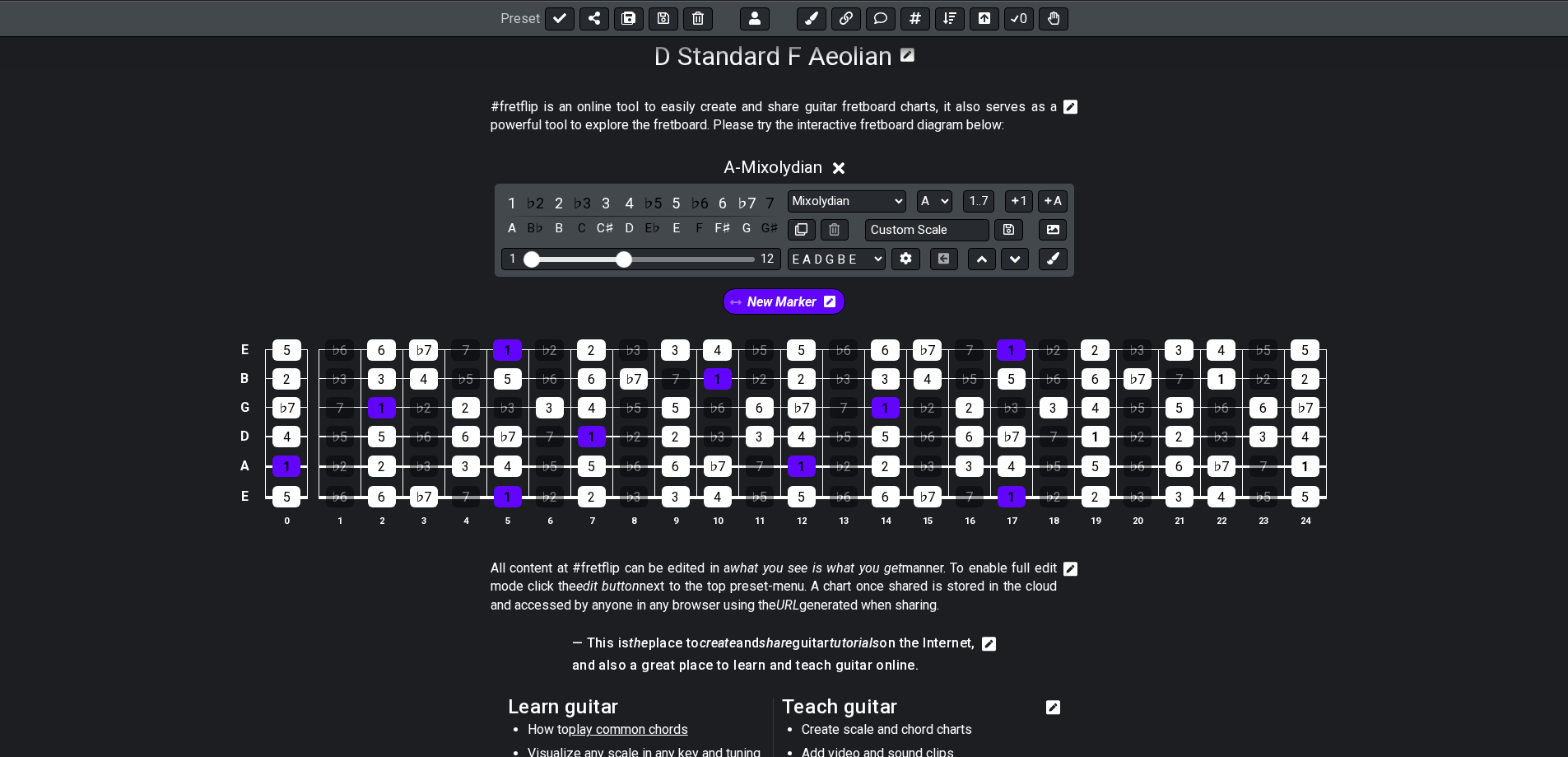
click at [1080, 442] on td "5" at bounding box center [1095, 452] width 42 height 31
click at [1093, 442] on div "1" at bounding box center [1096, 437] width 28 height 22
click at [1218, 379] on div "1" at bounding box center [1221, 379] width 28 height 22
click at [1306, 468] on div "1" at bounding box center [1306, 466] width 28 height 22
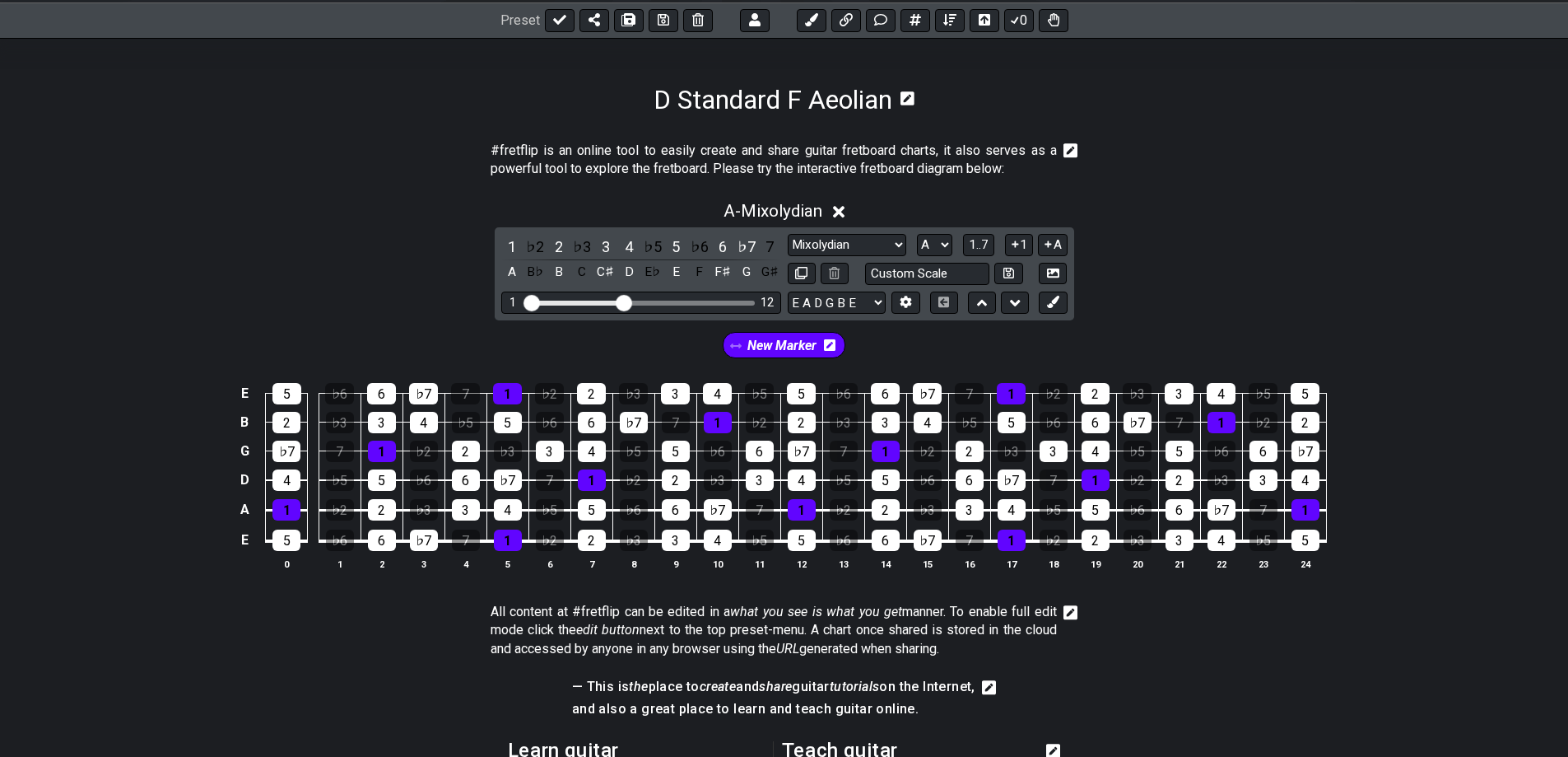
scroll to position [274, 0]
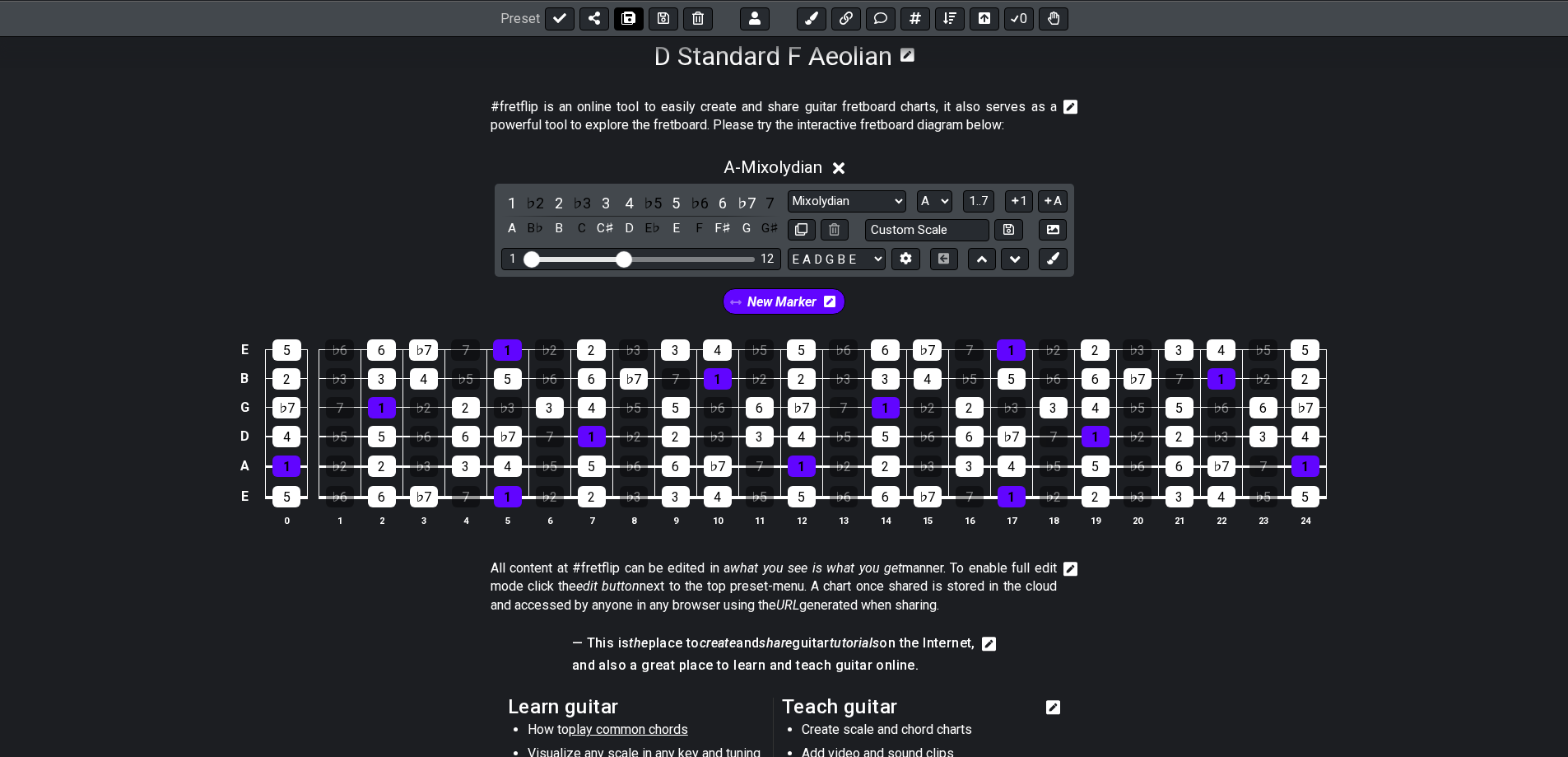
click at [628, 18] on icon at bounding box center [629, 18] width 12 height 13
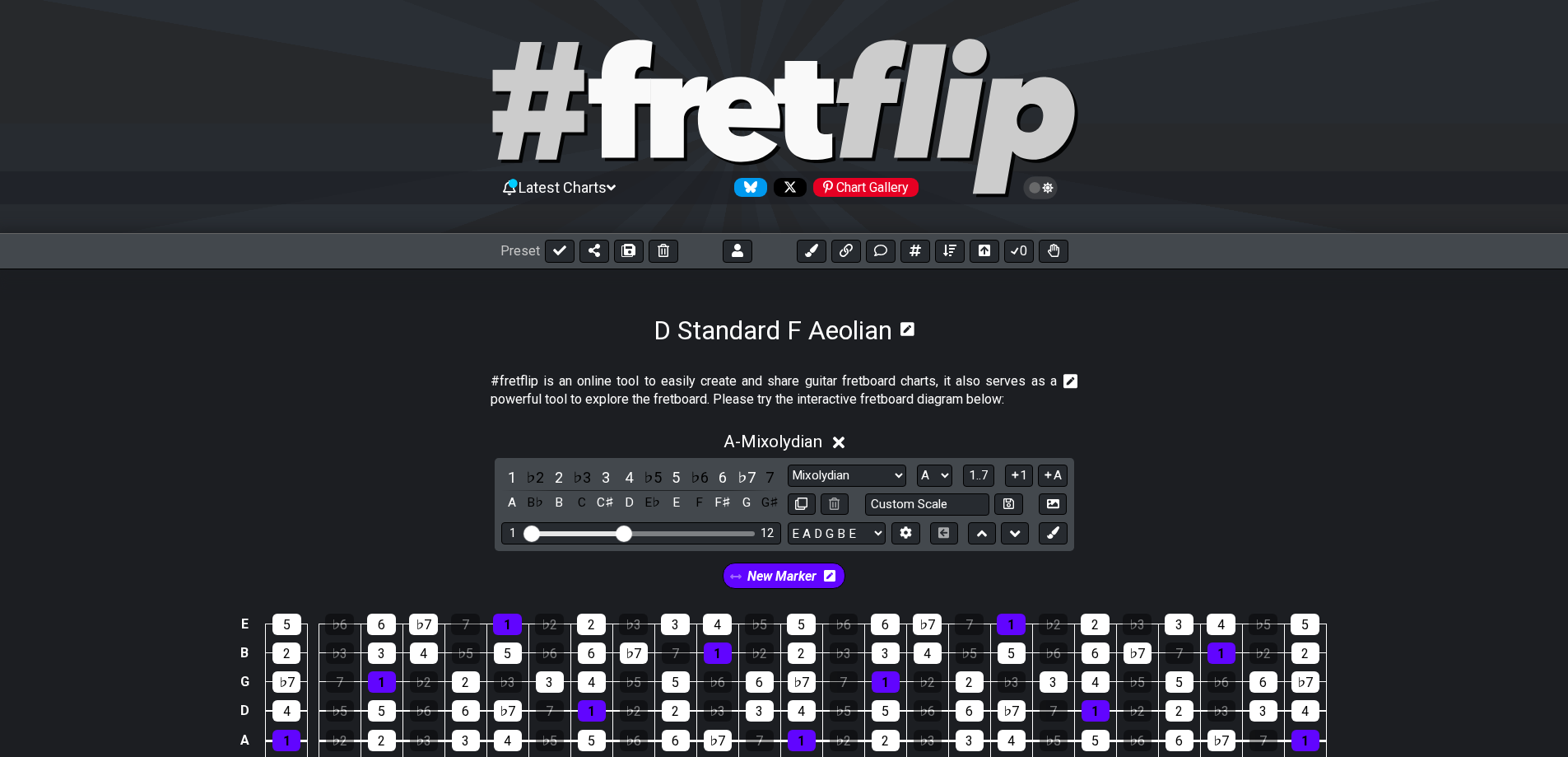
click at [906, 328] on icon at bounding box center [907, 328] width 14 height 14
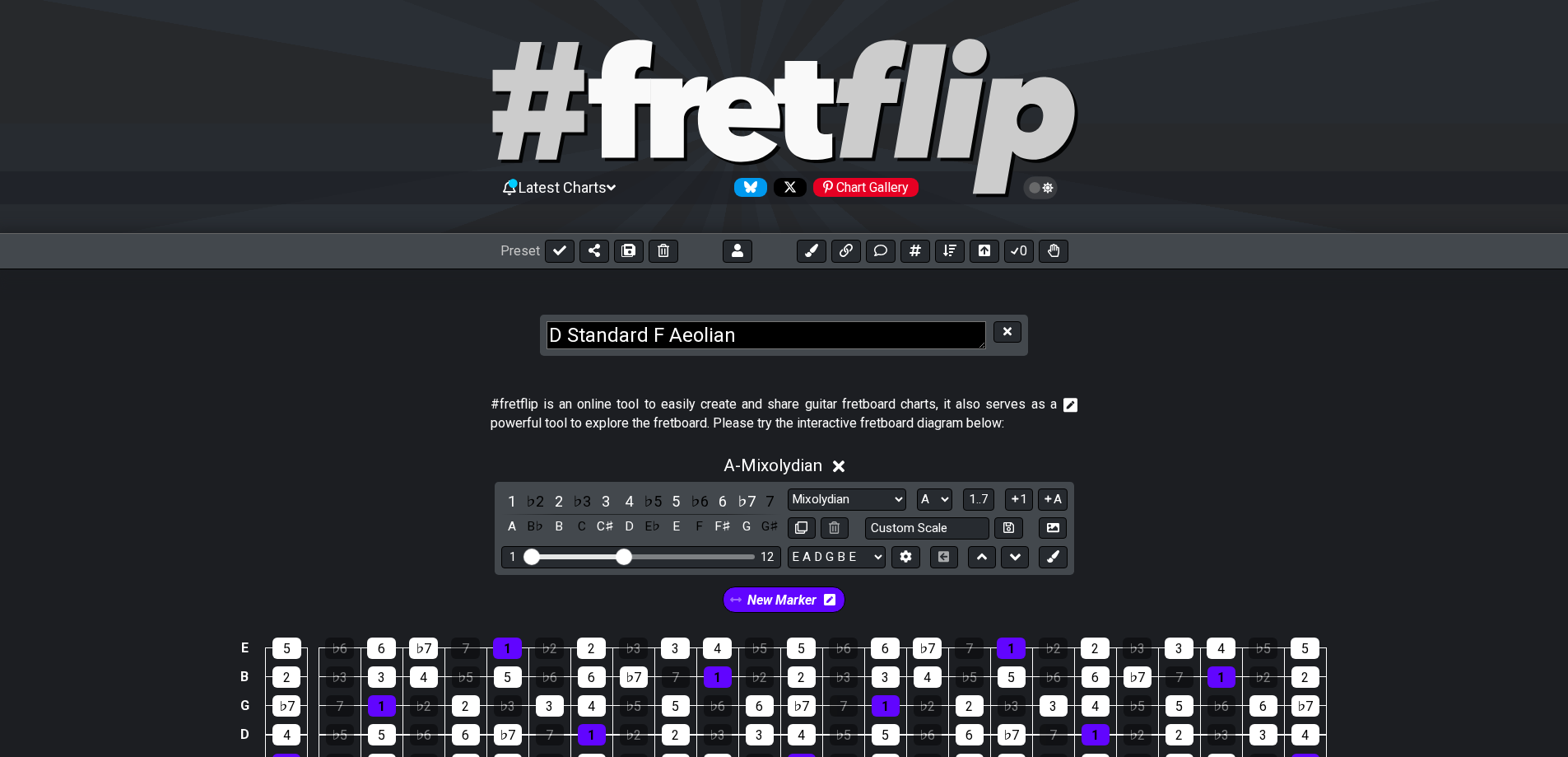
drag, startPoint x: 757, startPoint y: 338, endPoint x: 434, endPoint y: 307, distance: 324.5
click at [432, 307] on section "D Standard F Aeolian" at bounding box center [784, 318] width 1568 height 101
type textarea "A Mixlodyian E Standard"
click at [627, 243] on icon at bounding box center [629, 250] width 12 height 13
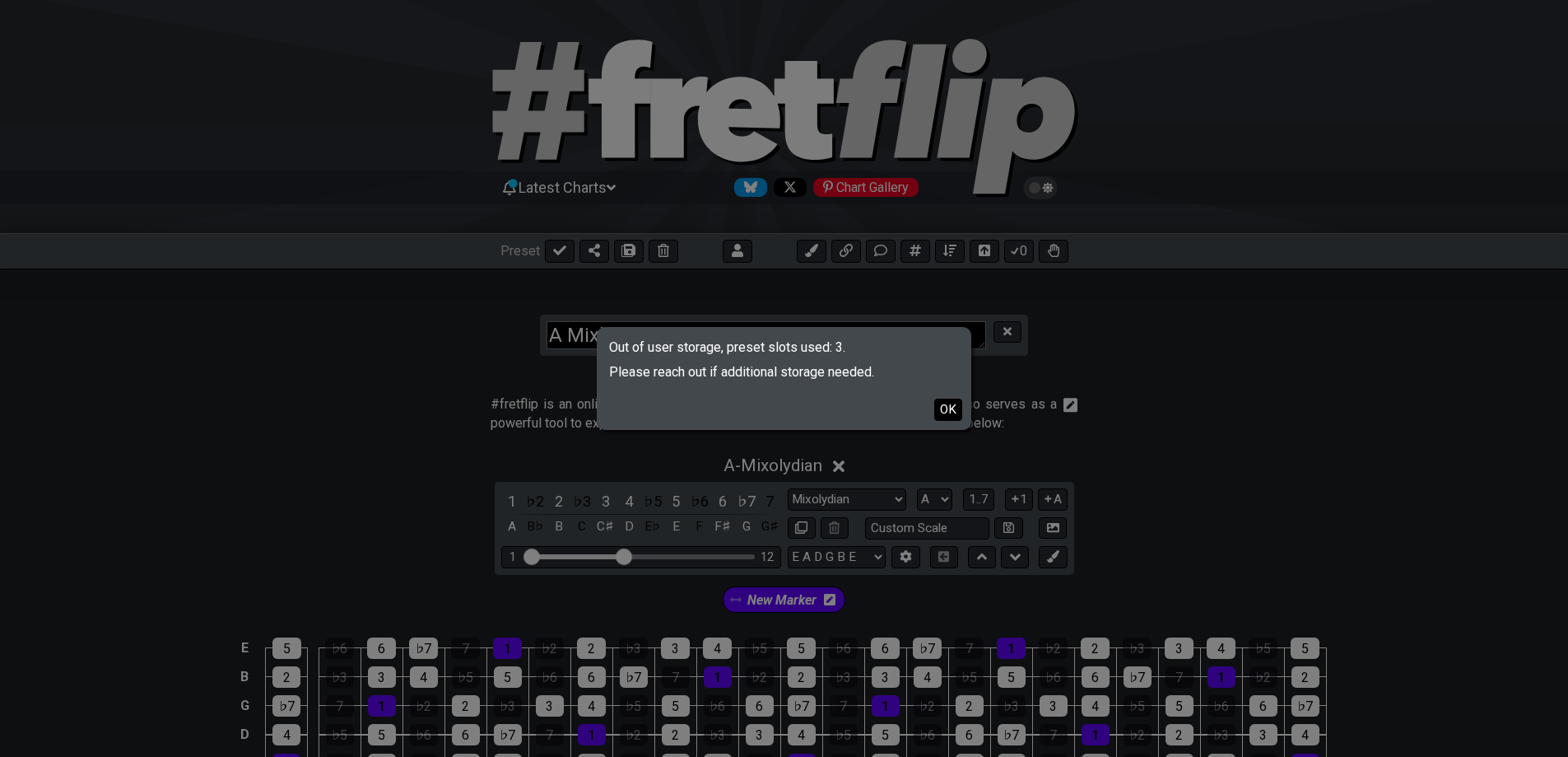
click at [949, 411] on button "OK" at bounding box center [948, 409] width 28 height 23
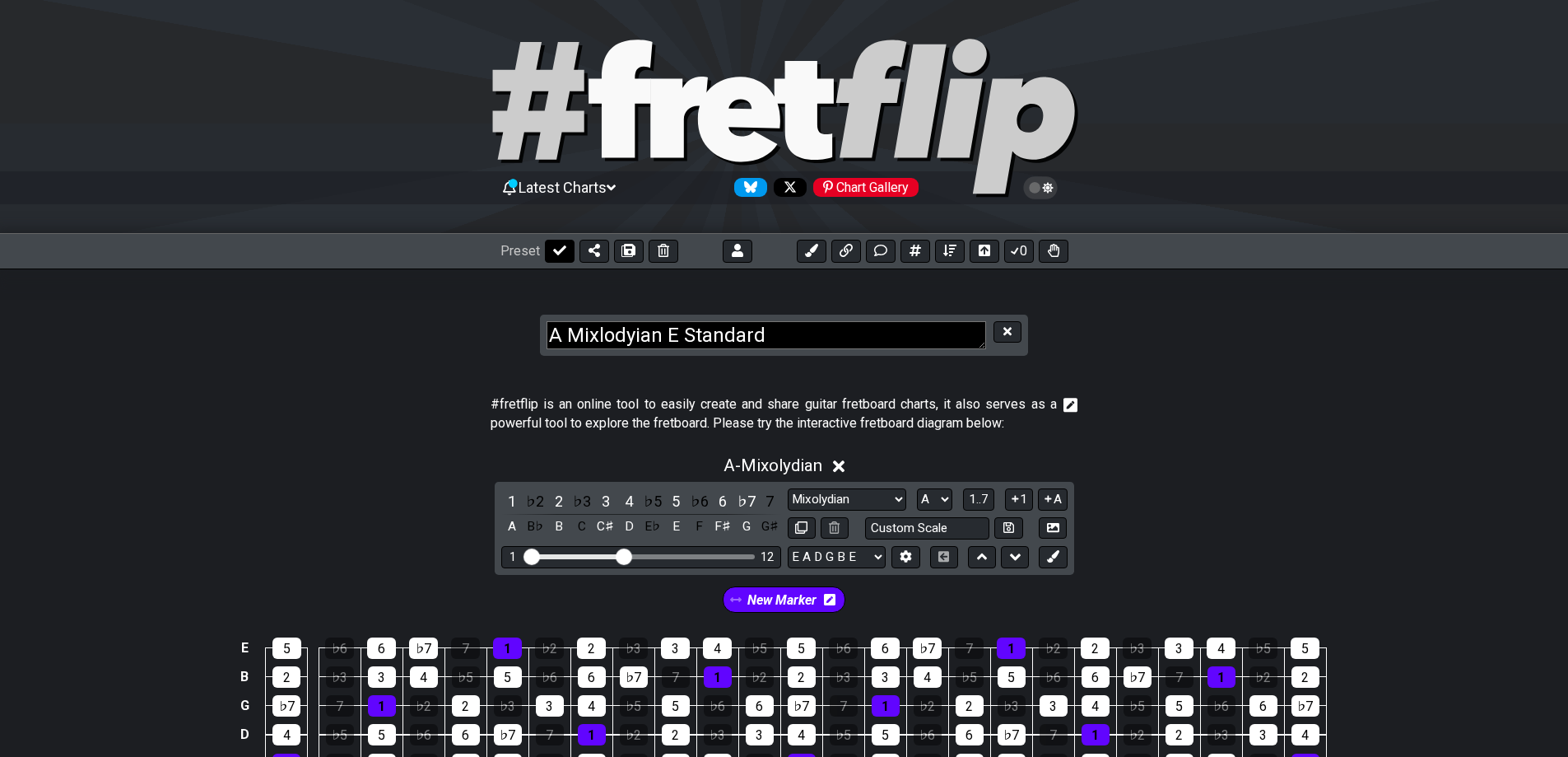
click at [550, 251] on button at bounding box center [560, 251] width 30 height 23
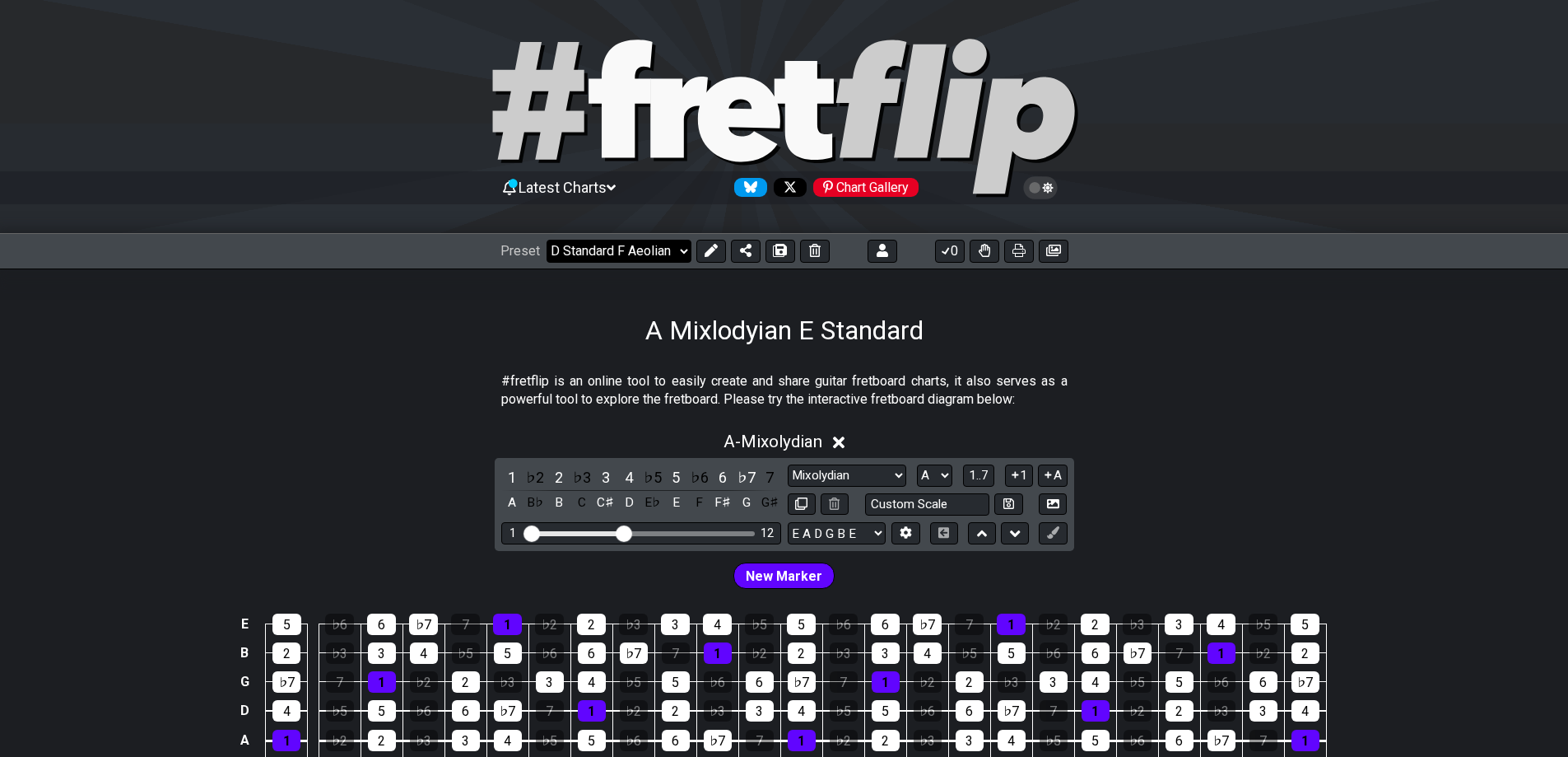
click at [604, 256] on select "Welcome to #fretflip! Initial Preset Custom Preset D Standard F Aeolian Learn a…" at bounding box center [619, 251] width 145 height 23
click at [936, 369] on div "#fretflip is an online tool to easily create and share guitar fretboard charts,…" at bounding box center [785, 394] width 567 height 57
click at [656, 253] on select "Welcome to #fretflip! Initial Preset Custom Preset D Standard F Aeolian Learn a…" at bounding box center [619, 251] width 145 height 23
click at [547, 239] on select "Welcome to #fretflip! Initial Preset Custom Preset D Standard F Aeolian Learn a…" at bounding box center [619, 251] width 145 height 23
select select "/02ZHLRTH"
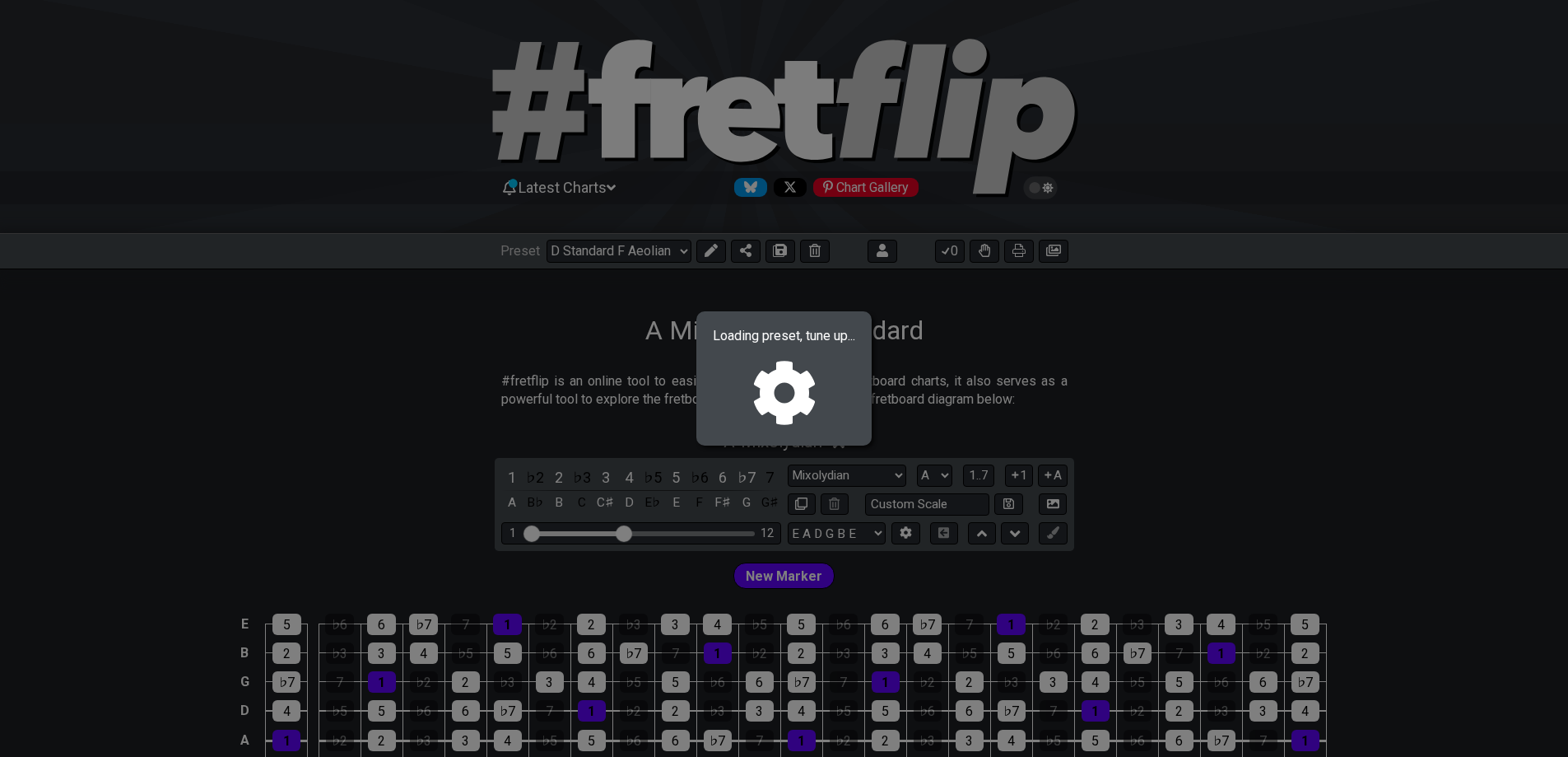
select select "Minor / Aeolian"
select select "F"
select select "D G C F A D"
select select "/02EZQGT7"
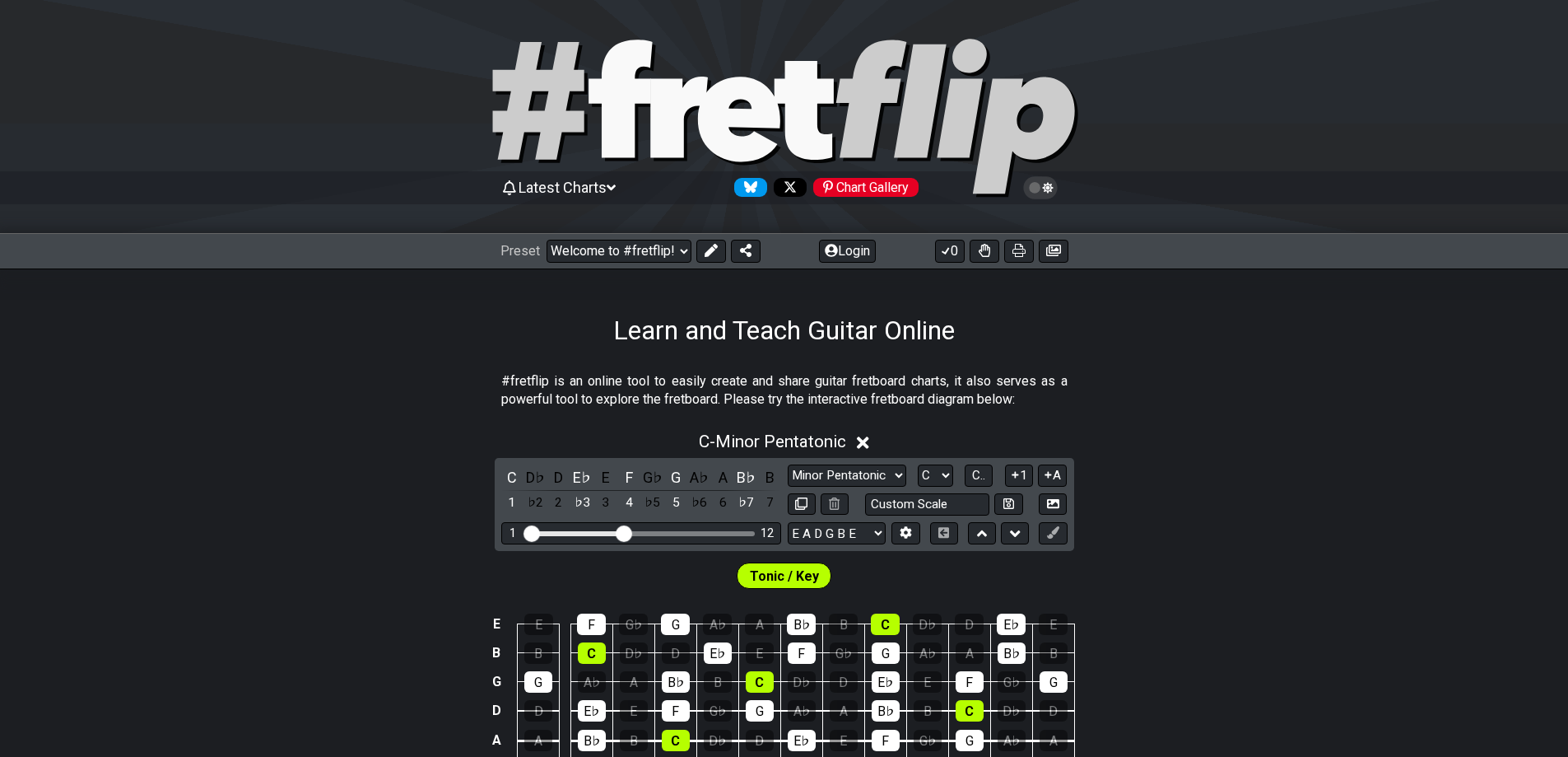
select select "C"
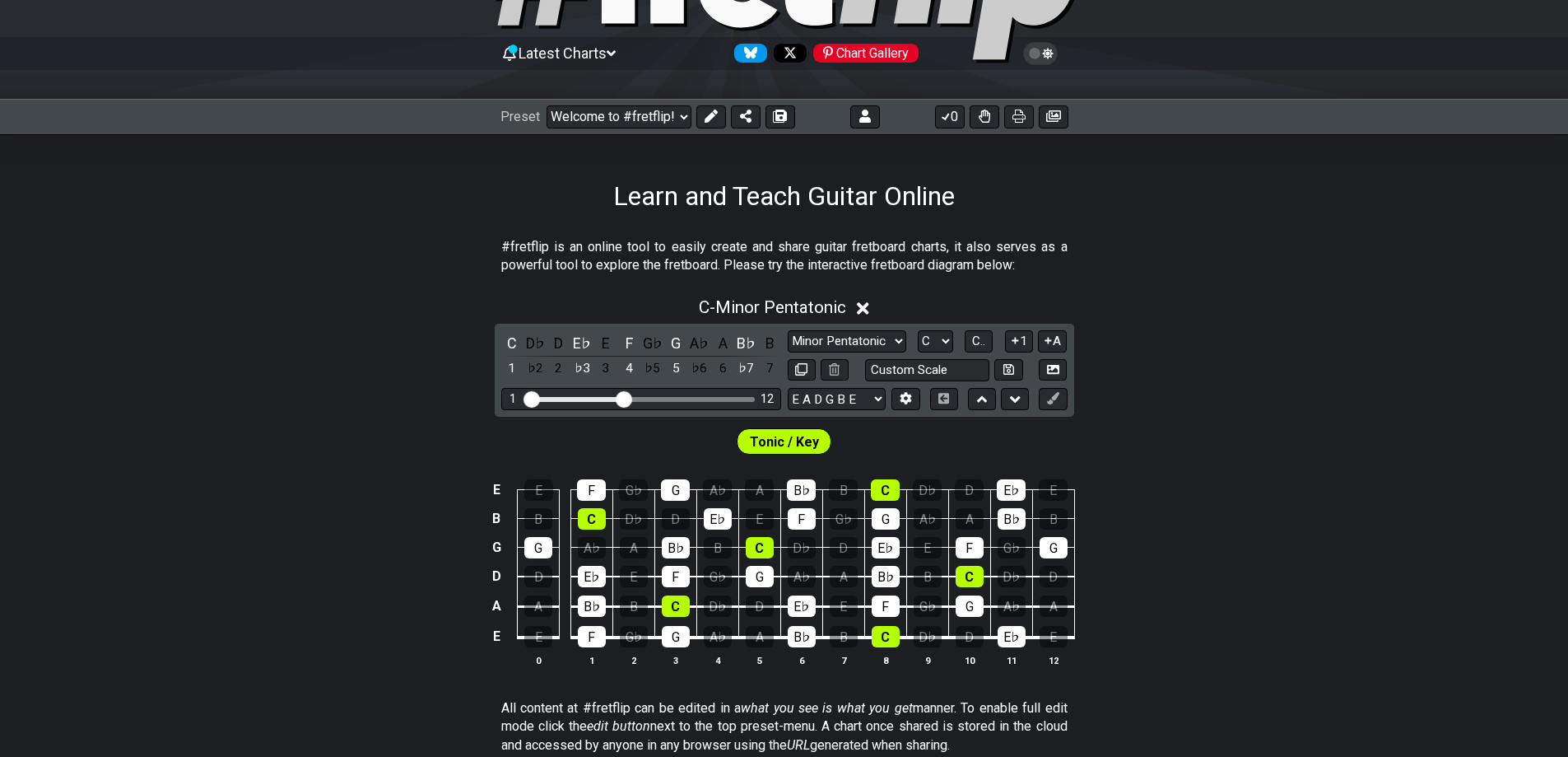
scroll to position [138, 0]
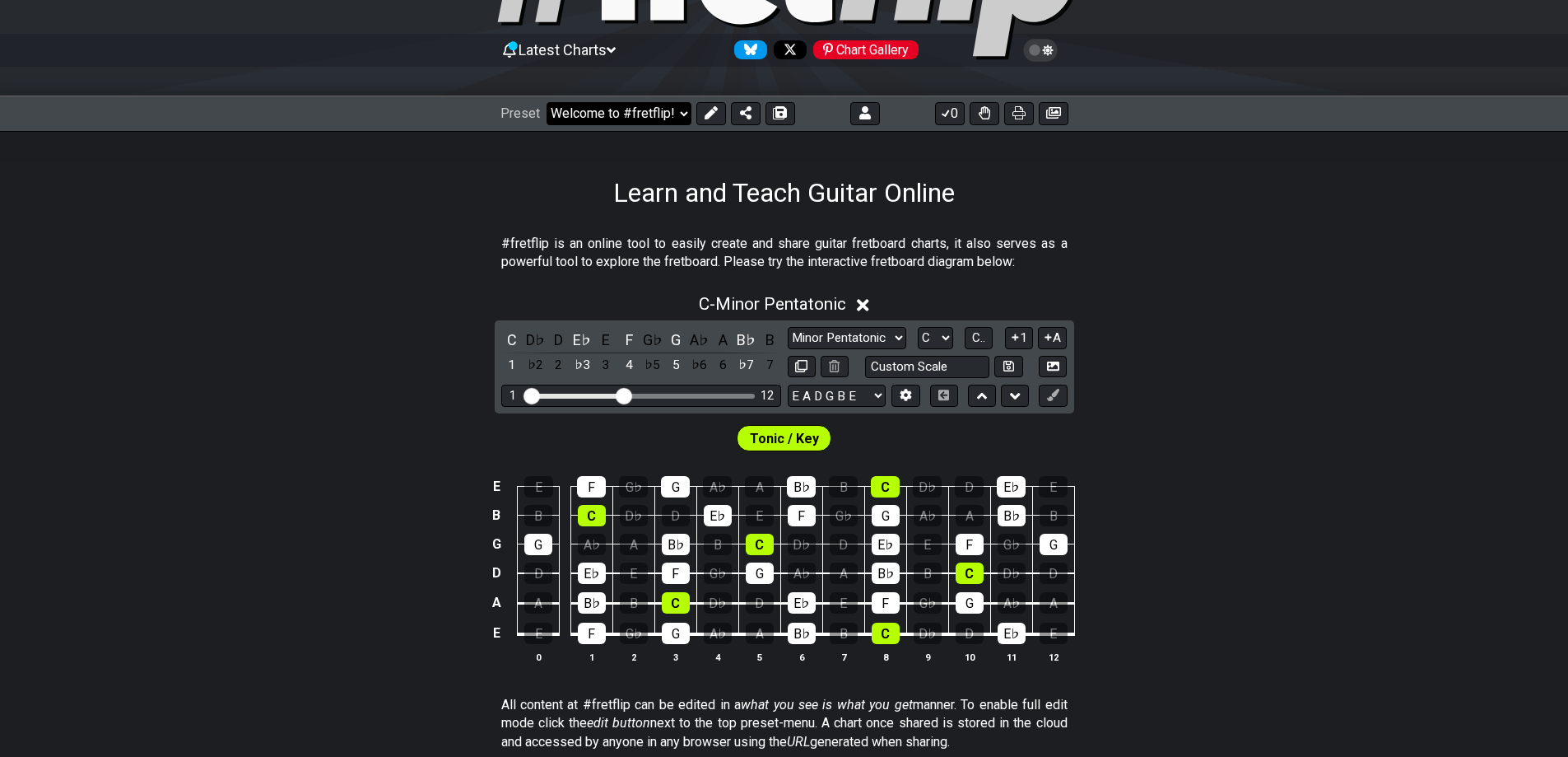
click at [607, 118] on select "Welcome to #fretflip! Initial Preset Custom Preset D Standard F Aeolian D Stand…" at bounding box center [619, 113] width 145 height 23
click at [547, 102] on select "Welcome to #fretflip! Initial Preset Custom Preset D Standard F Aeolian D Stand…" at bounding box center [619, 113] width 145 height 23
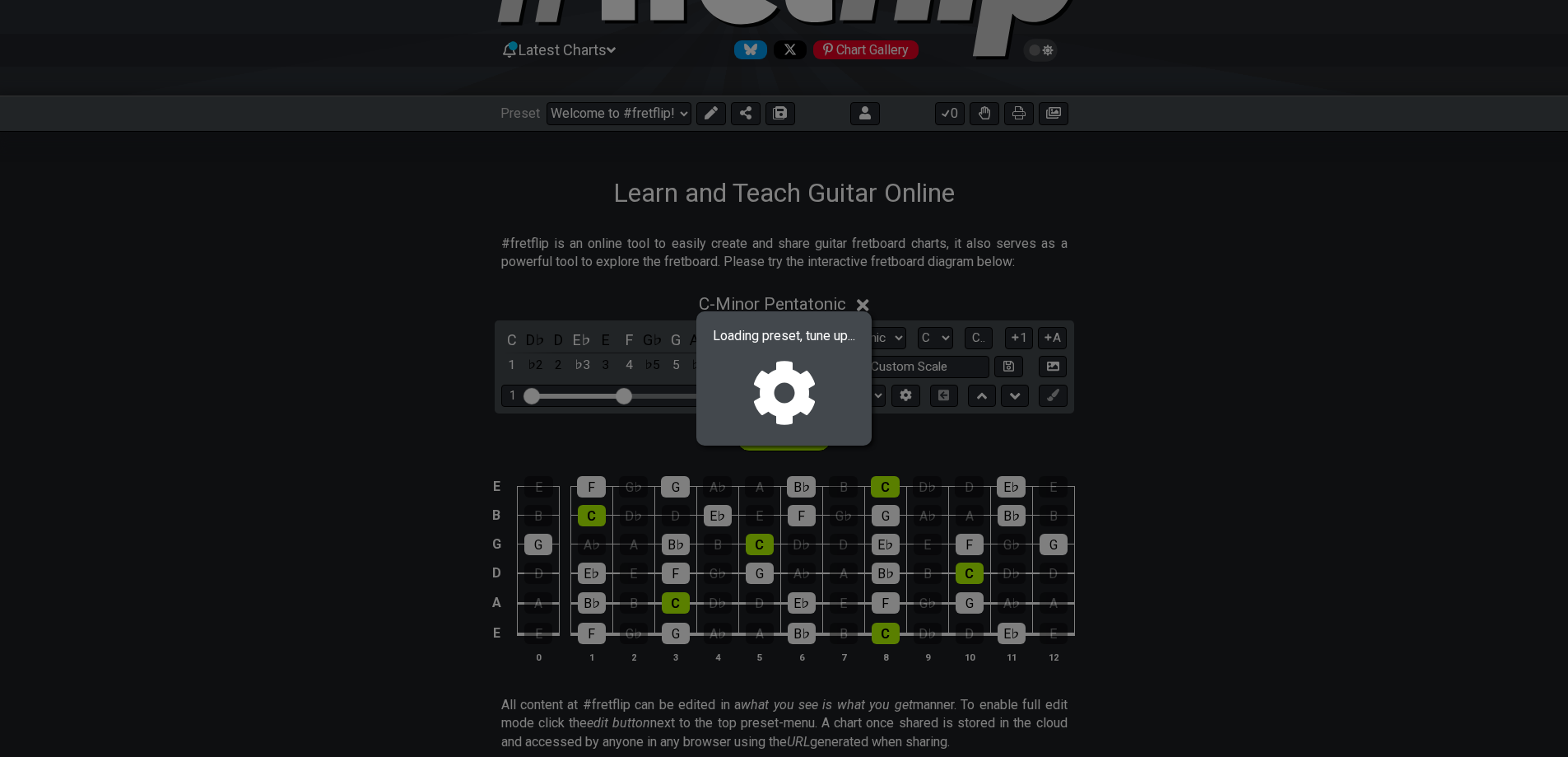
select select "/02ZHLRTH"
select select "A"
select select "Mixolydian"
